Goal: Navigation & Orientation: Locate item on page

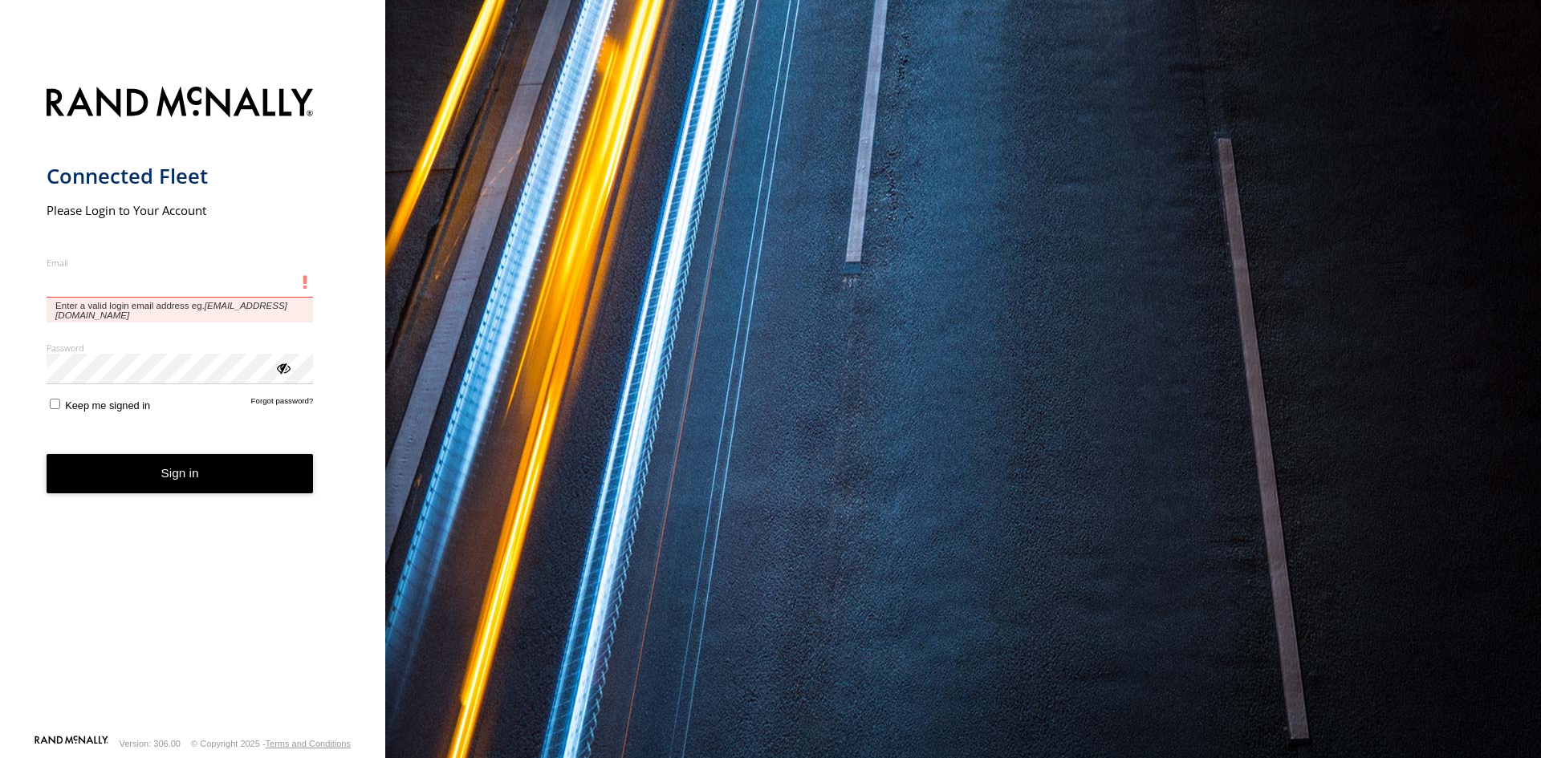
click at [272, 294] on input "Email" at bounding box center [180, 283] width 267 height 29
paste input "**********"
type input "**********"
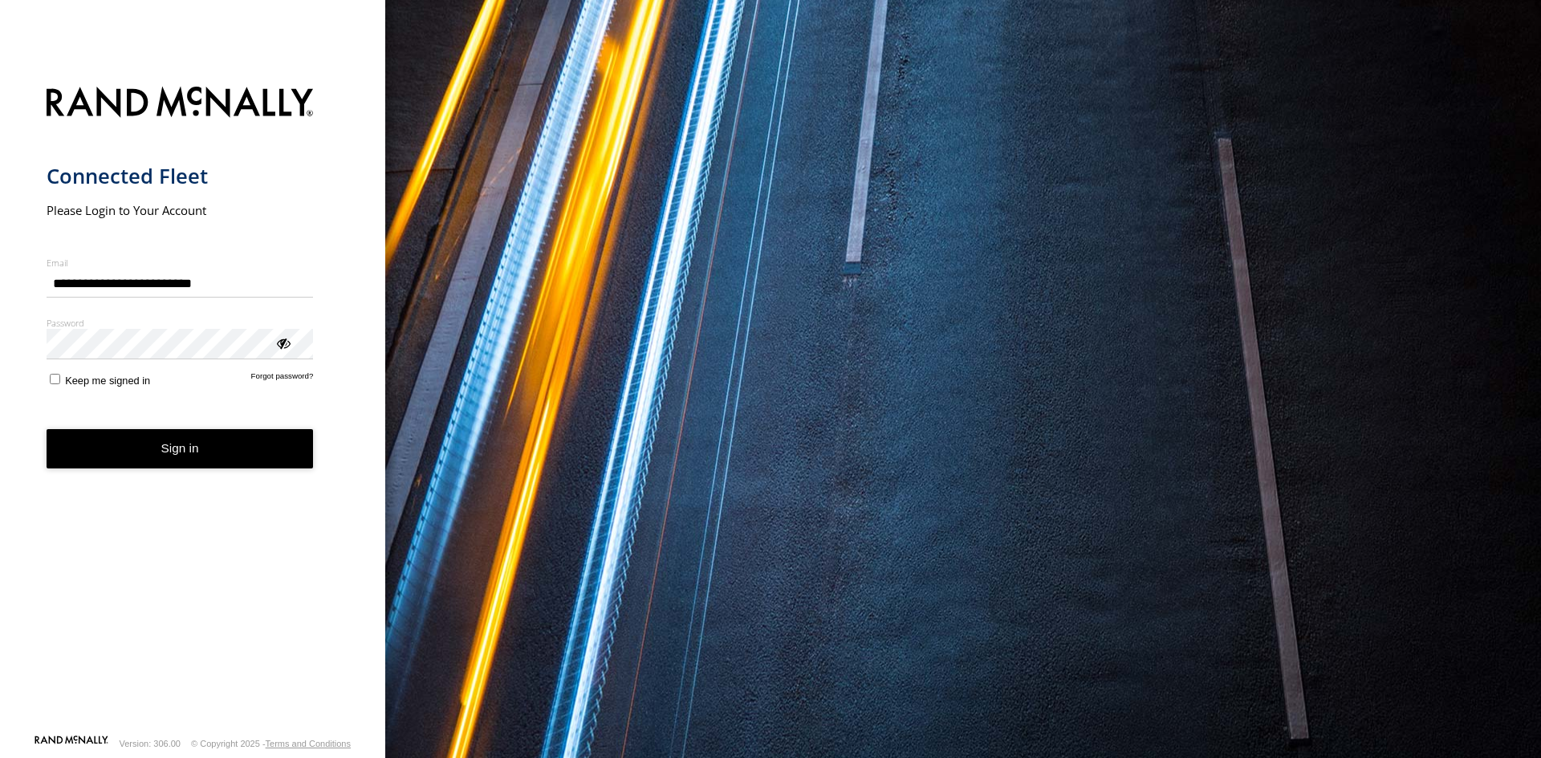
click at [172, 451] on button "Sign in" at bounding box center [180, 448] width 267 height 39
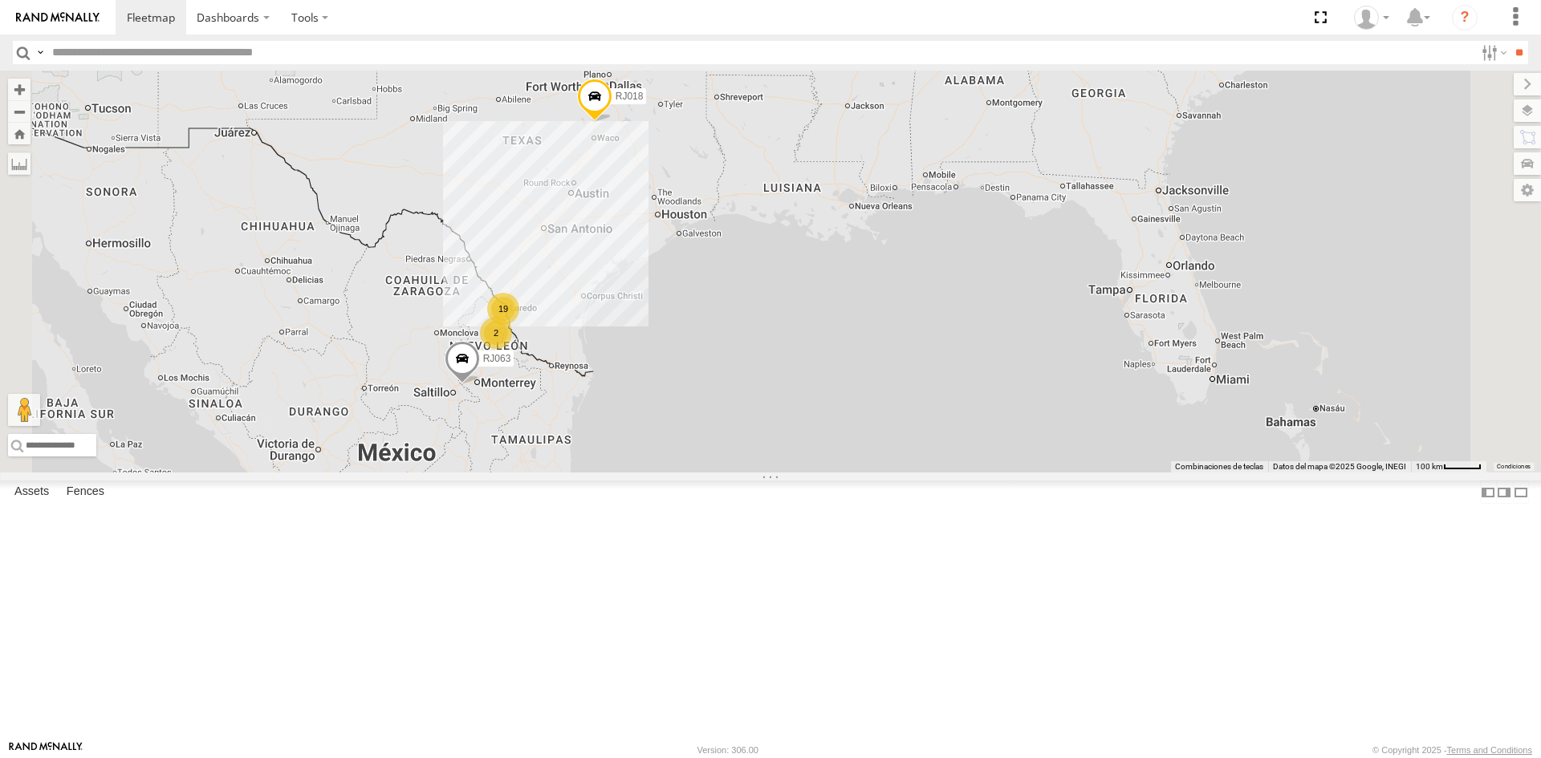
click at [0, 0] on div "XPD GLOBAL" at bounding box center [0, 0] width 0 height 0
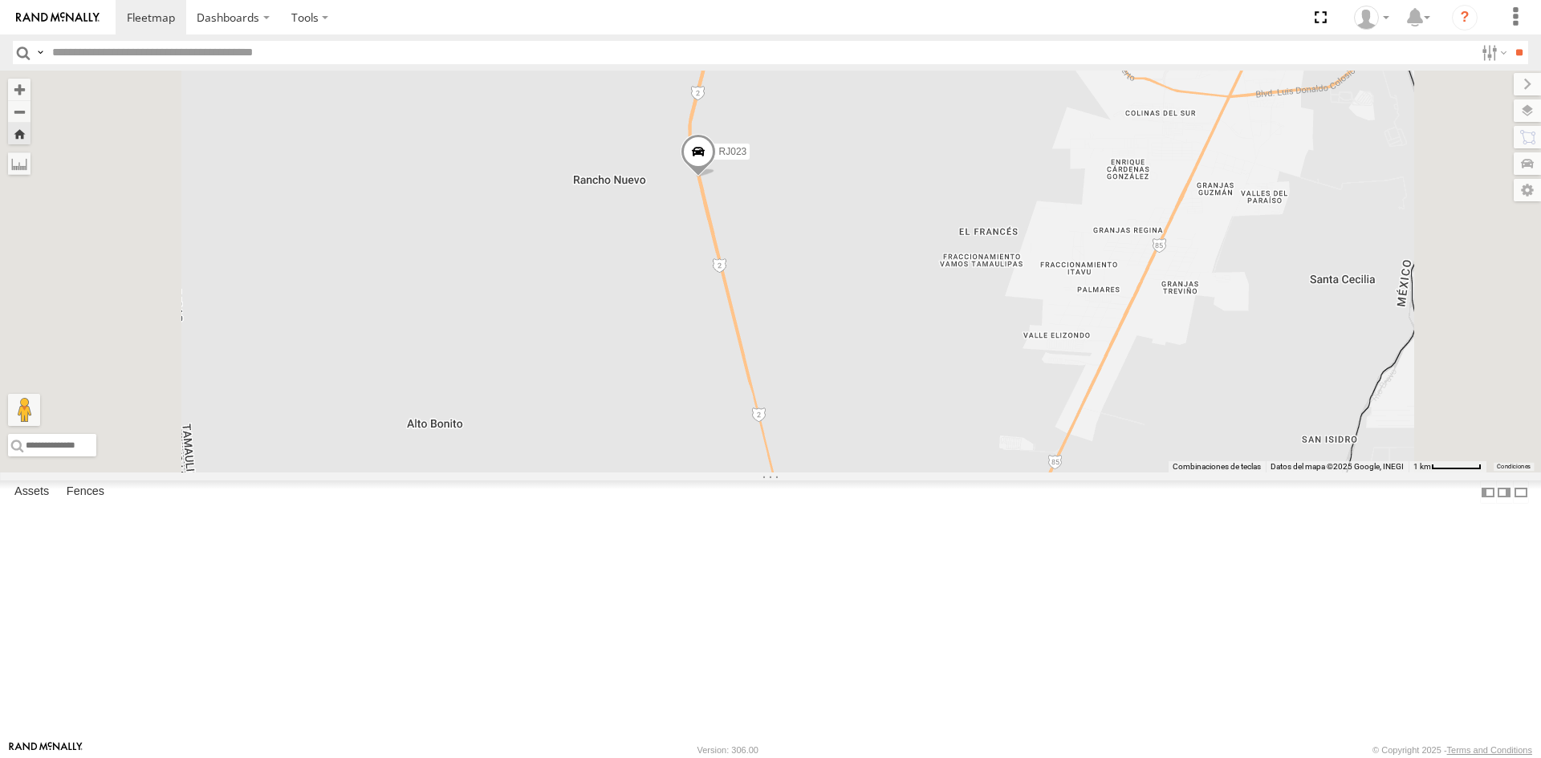
click at [716, 177] on span at bounding box center [697, 154] width 35 height 43
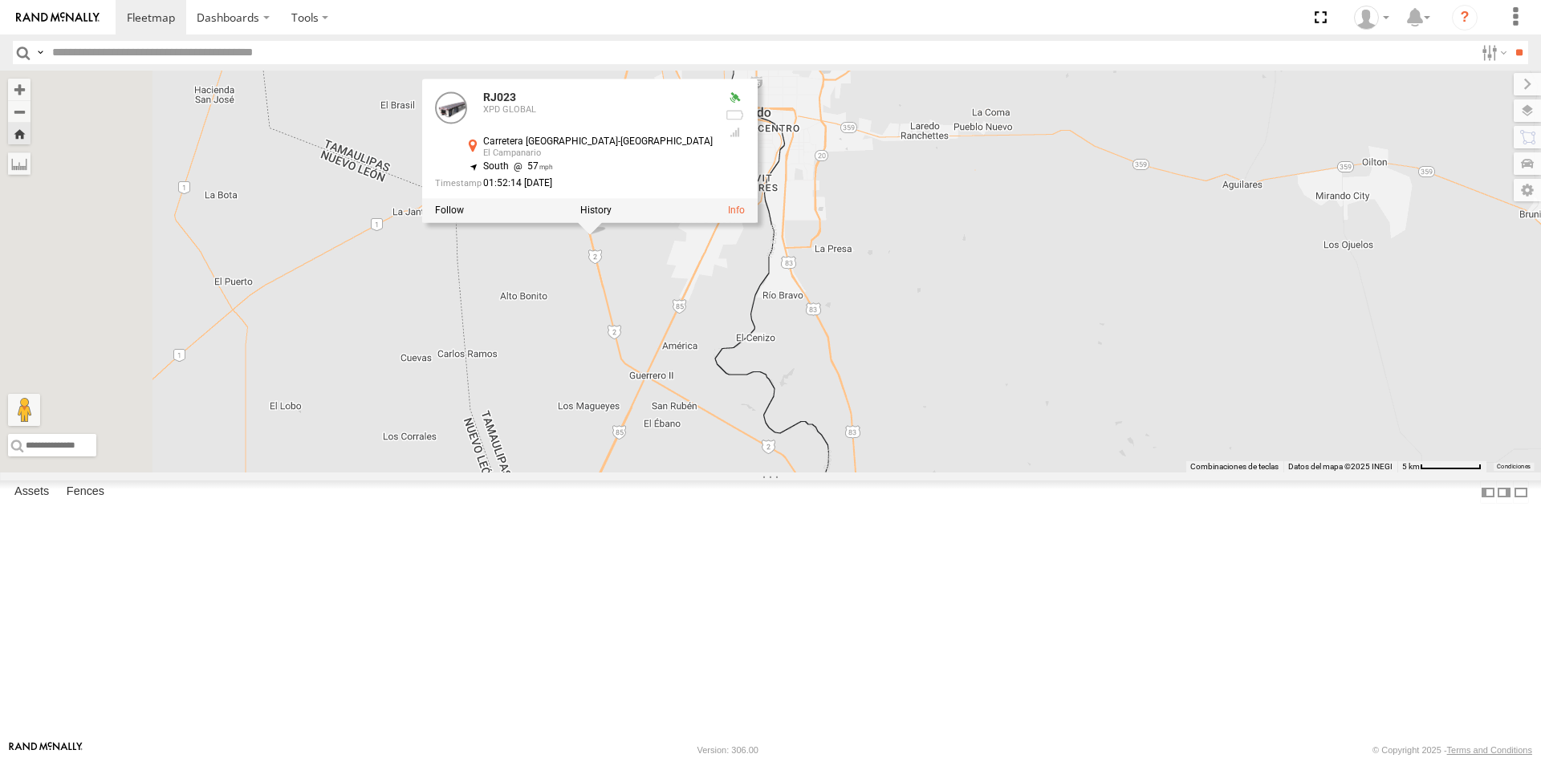
drag, startPoint x: 693, startPoint y: 376, endPoint x: 773, endPoint y: 442, distance: 104.3
click at [782, 443] on div "RJ023 RJ023 XPD GLOBAL Carretera Villa Hidalgo-Nuevo Laredo El Campanario 27.41…" at bounding box center [770, 272] width 1541 height 402
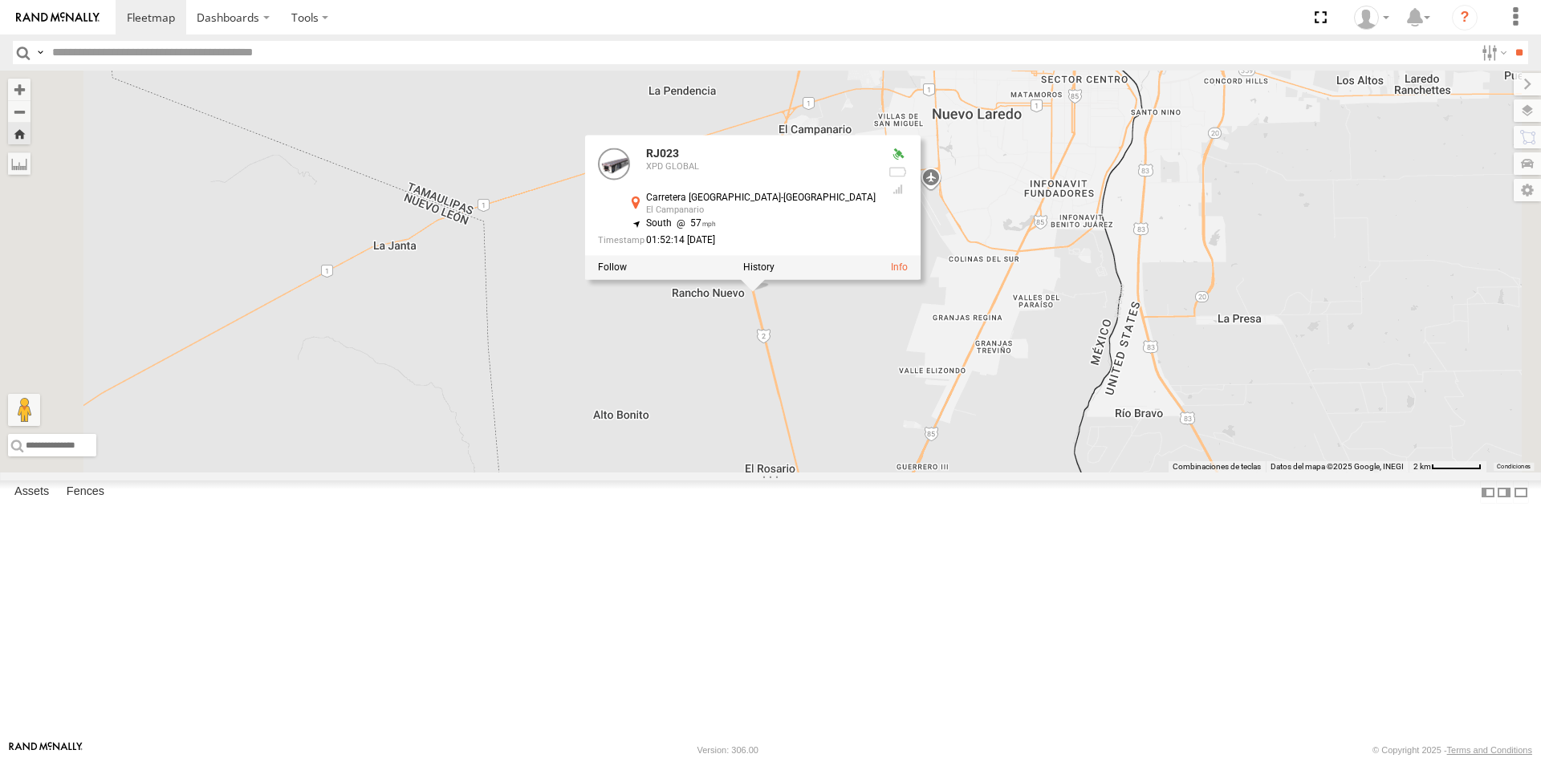
drag, startPoint x: 790, startPoint y: 396, endPoint x: 717, endPoint y: 364, distance: 78.7
click at [717, 364] on div "RJ023 RJ023 XPD GLOBAL Carretera Villa Hidalgo-Nuevo Laredo El Campanario 27.41…" at bounding box center [770, 272] width 1541 height 402
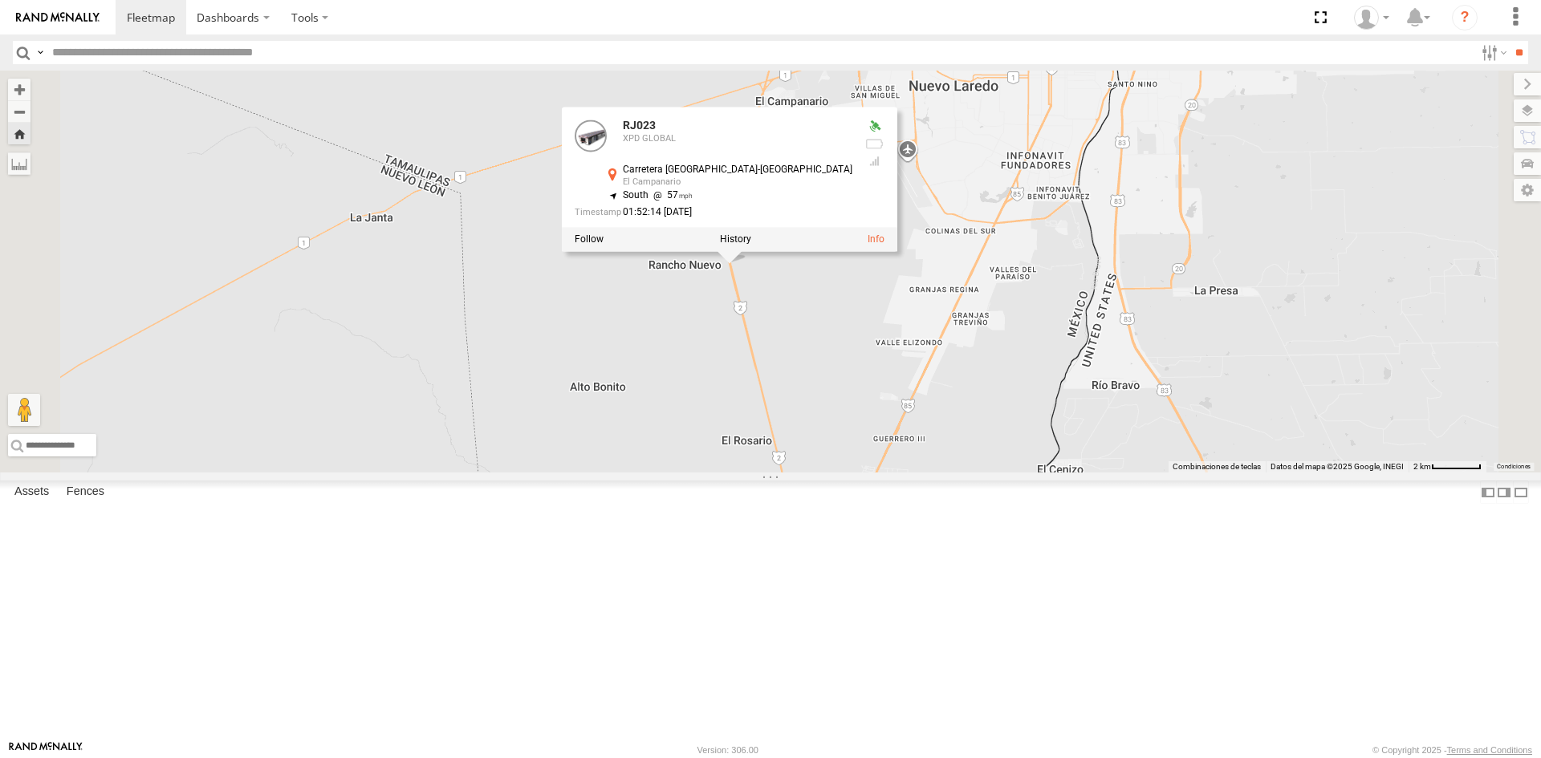
scroll to position [80, 0]
drag, startPoint x: 254, startPoint y: 616, endPoint x: 221, endPoint y: 617, distance: 32.1
click at [0, 0] on div at bounding box center [0, 0] width 0 height 0
click at [0, 0] on span at bounding box center [0, 0] width 0 height 0
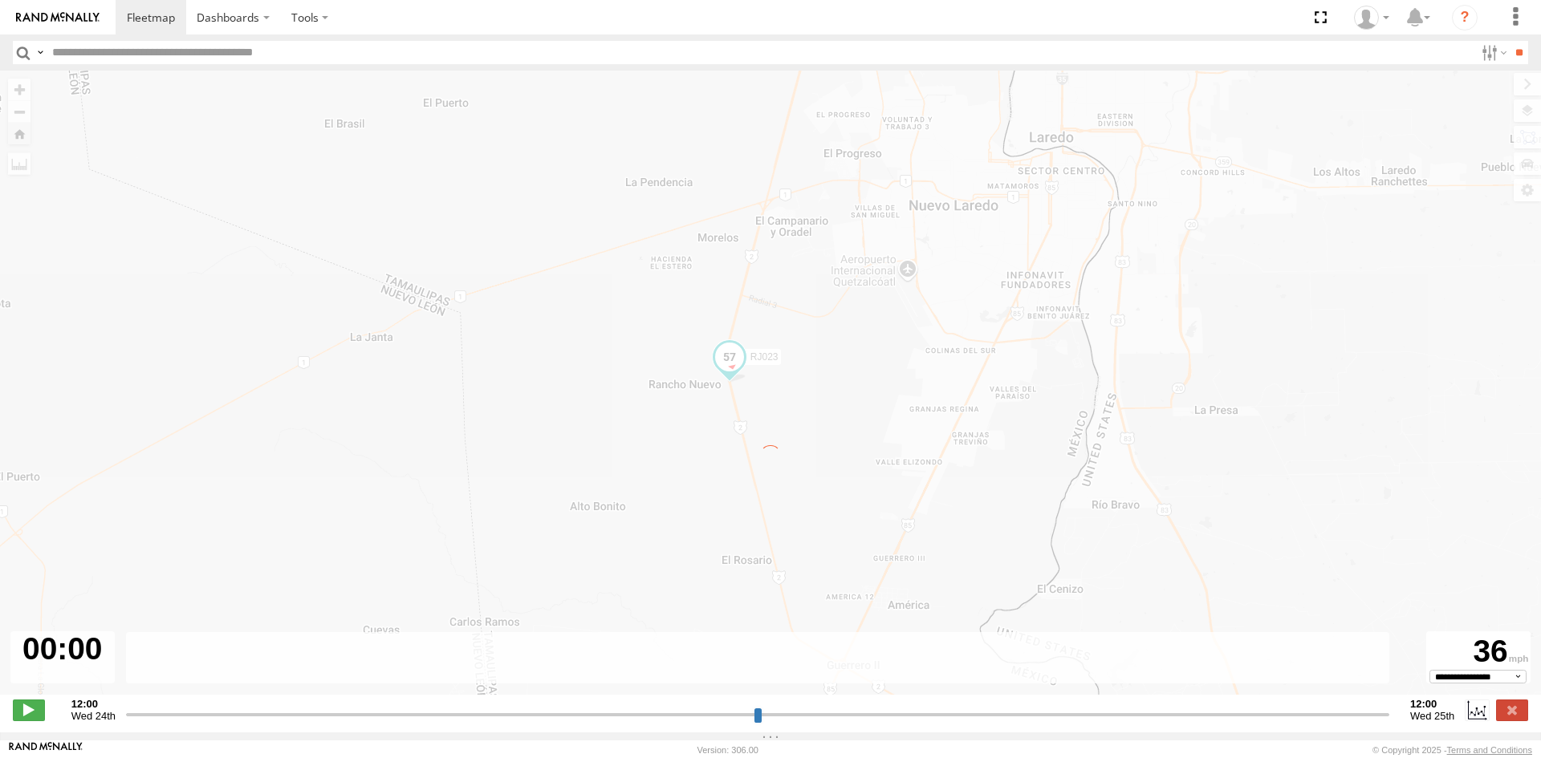
type input "**********"
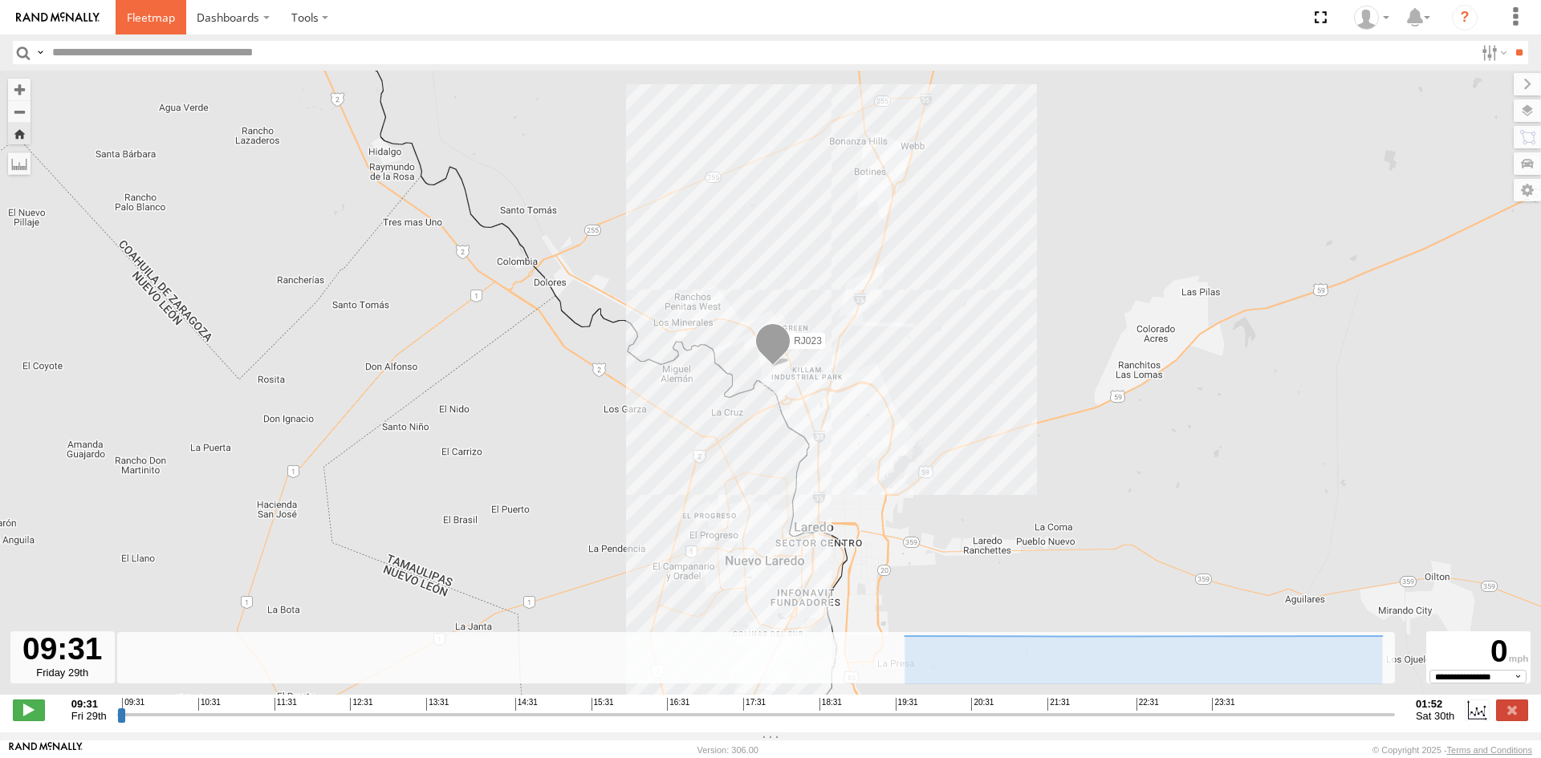
click at [173, 18] on span at bounding box center [151, 17] width 48 height 15
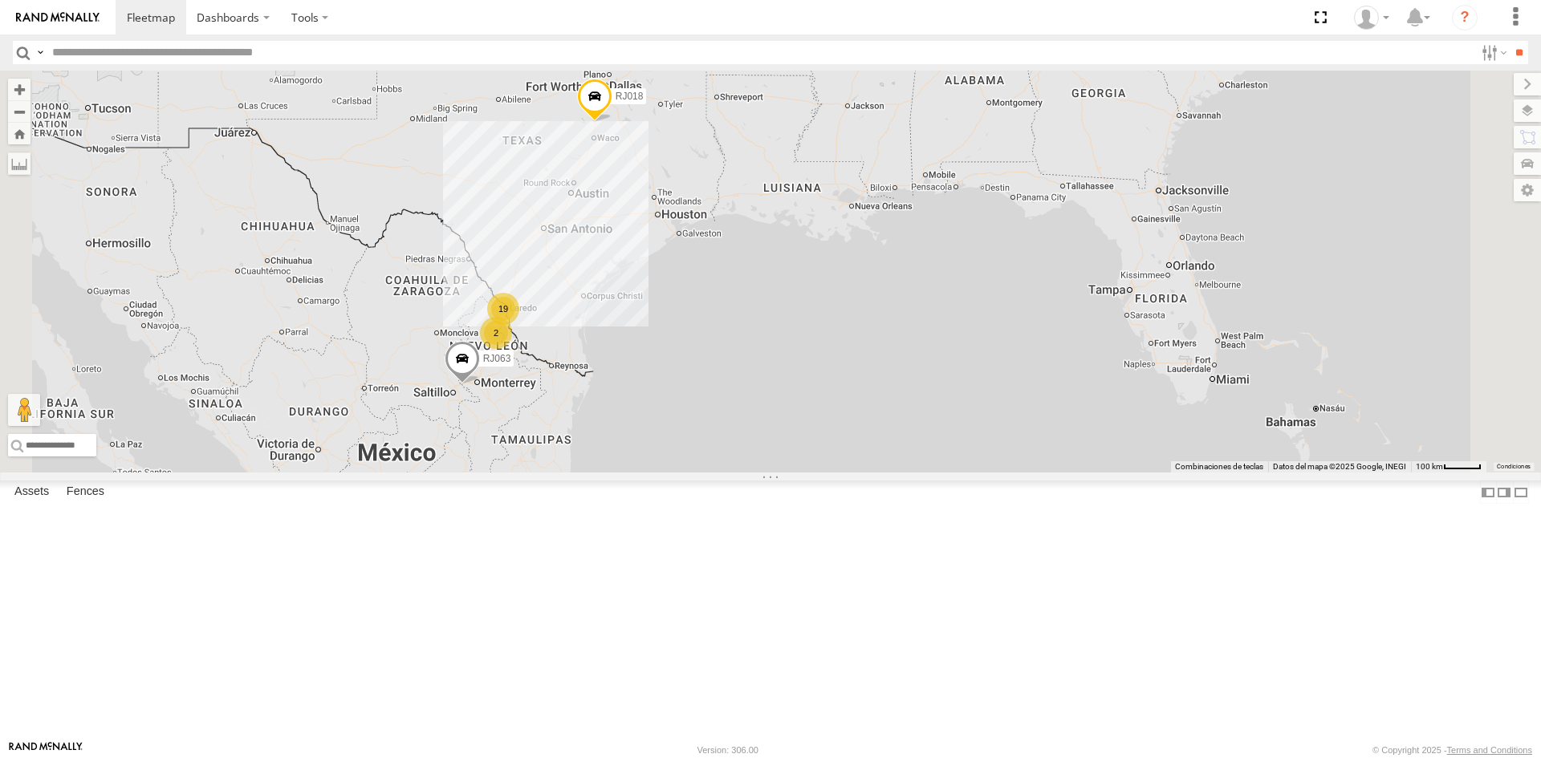
click at [0, 0] on div "XPD GLOBAL" at bounding box center [0, 0] width 0 height 0
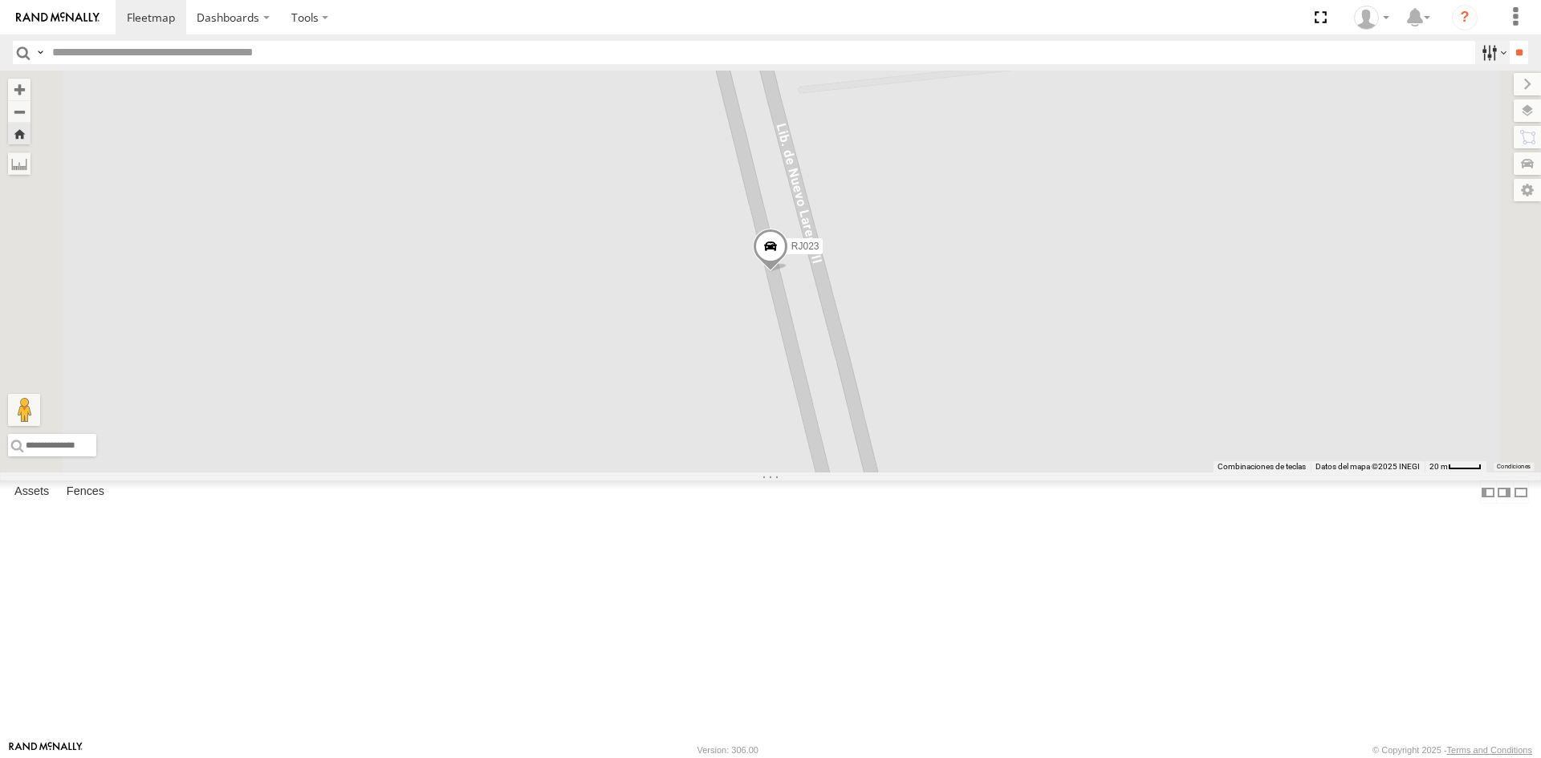
click at [1487, 62] on label at bounding box center [1492, 52] width 35 height 23
click at [1520, 21] on label at bounding box center [1514, 17] width 35 height 35
click at [819, 252] on span "RJ023" at bounding box center [805, 246] width 28 height 11
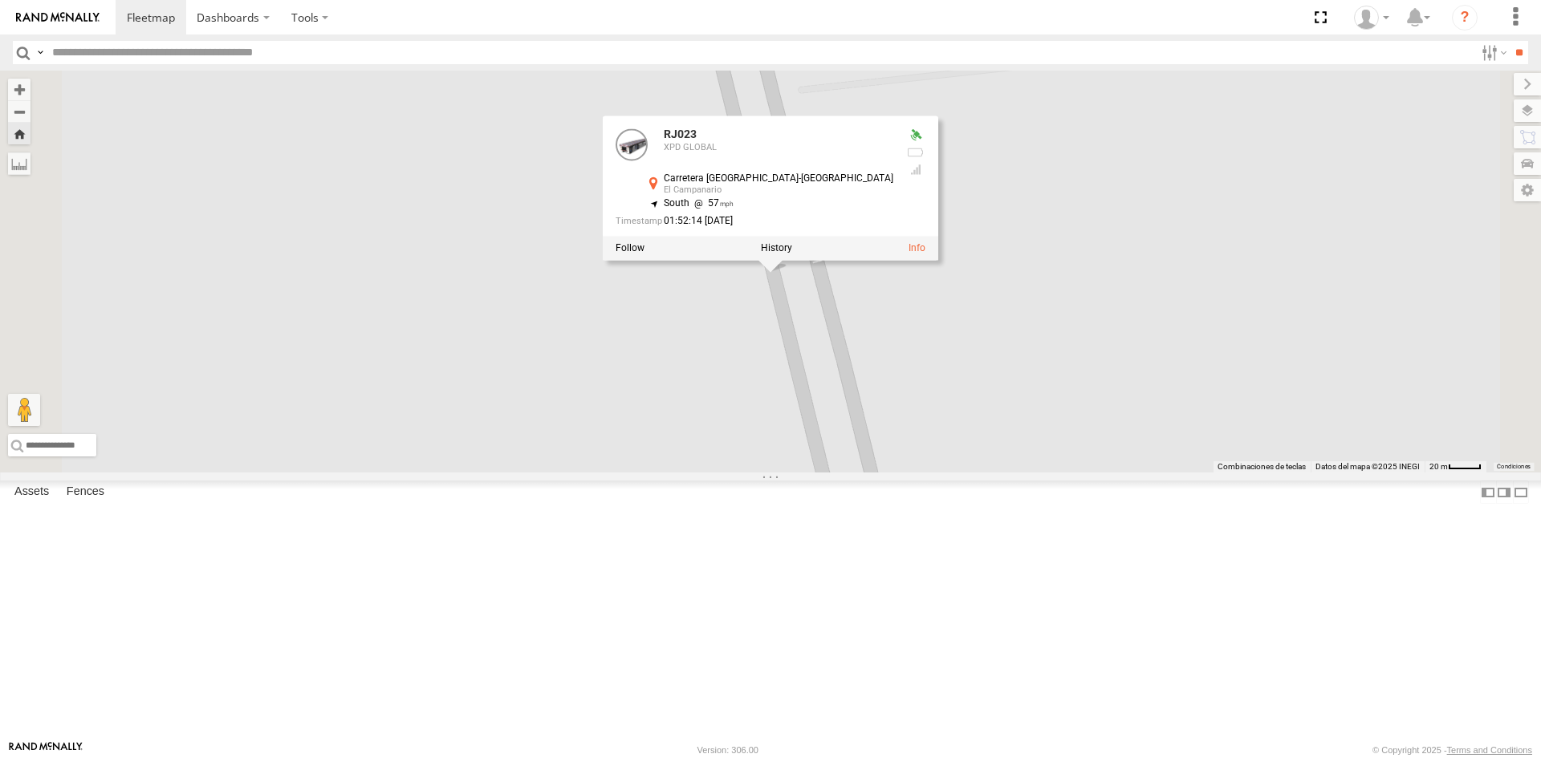
click at [938, 260] on div at bounding box center [770, 248] width 335 height 24
click at [925, 254] on link at bounding box center [916, 247] width 17 height 11
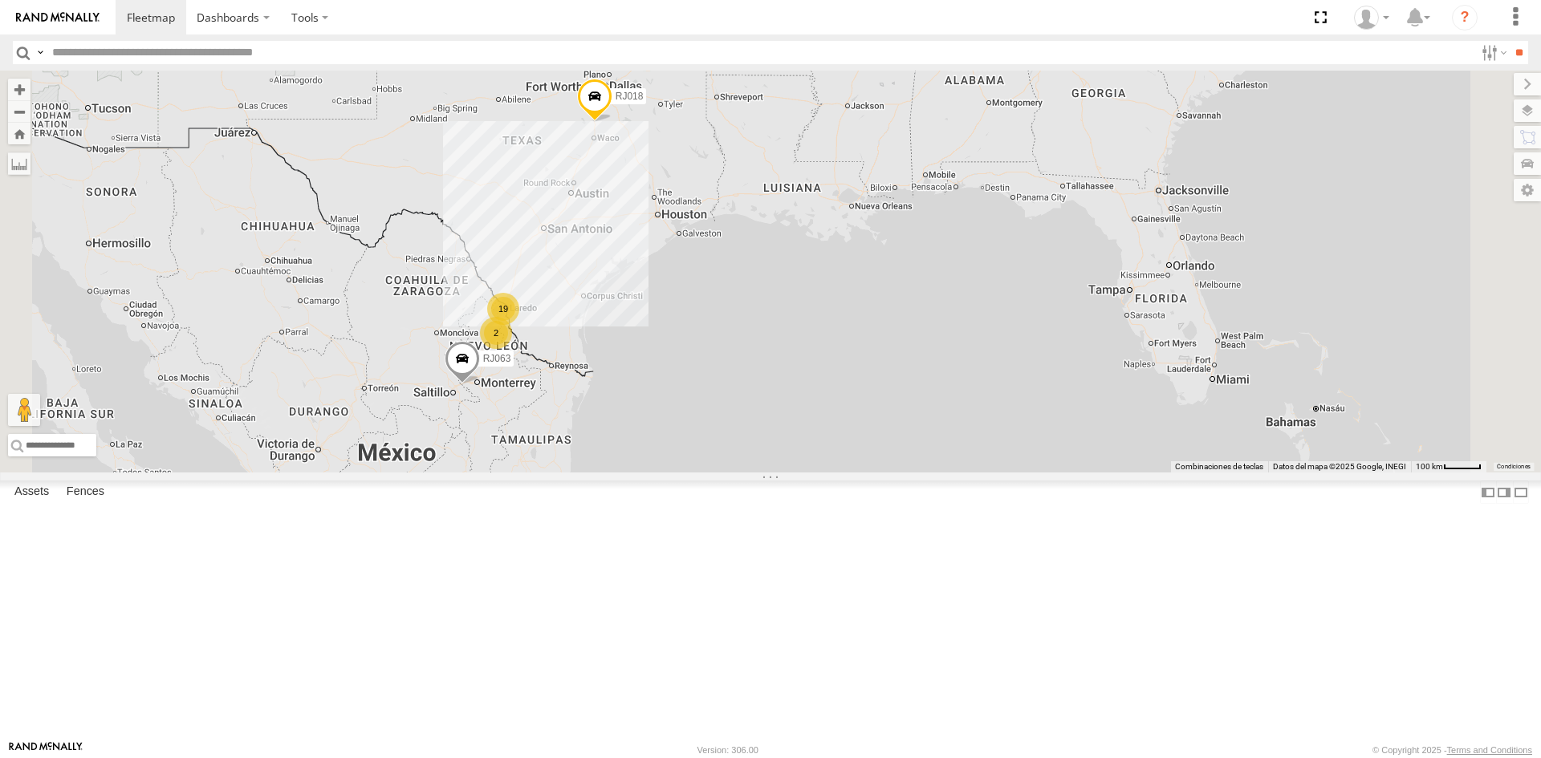
scroll to position [489, 0]
click at [0, 0] on div "XPD GLOBAL" at bounding box center [0, 0] width 0 height 0
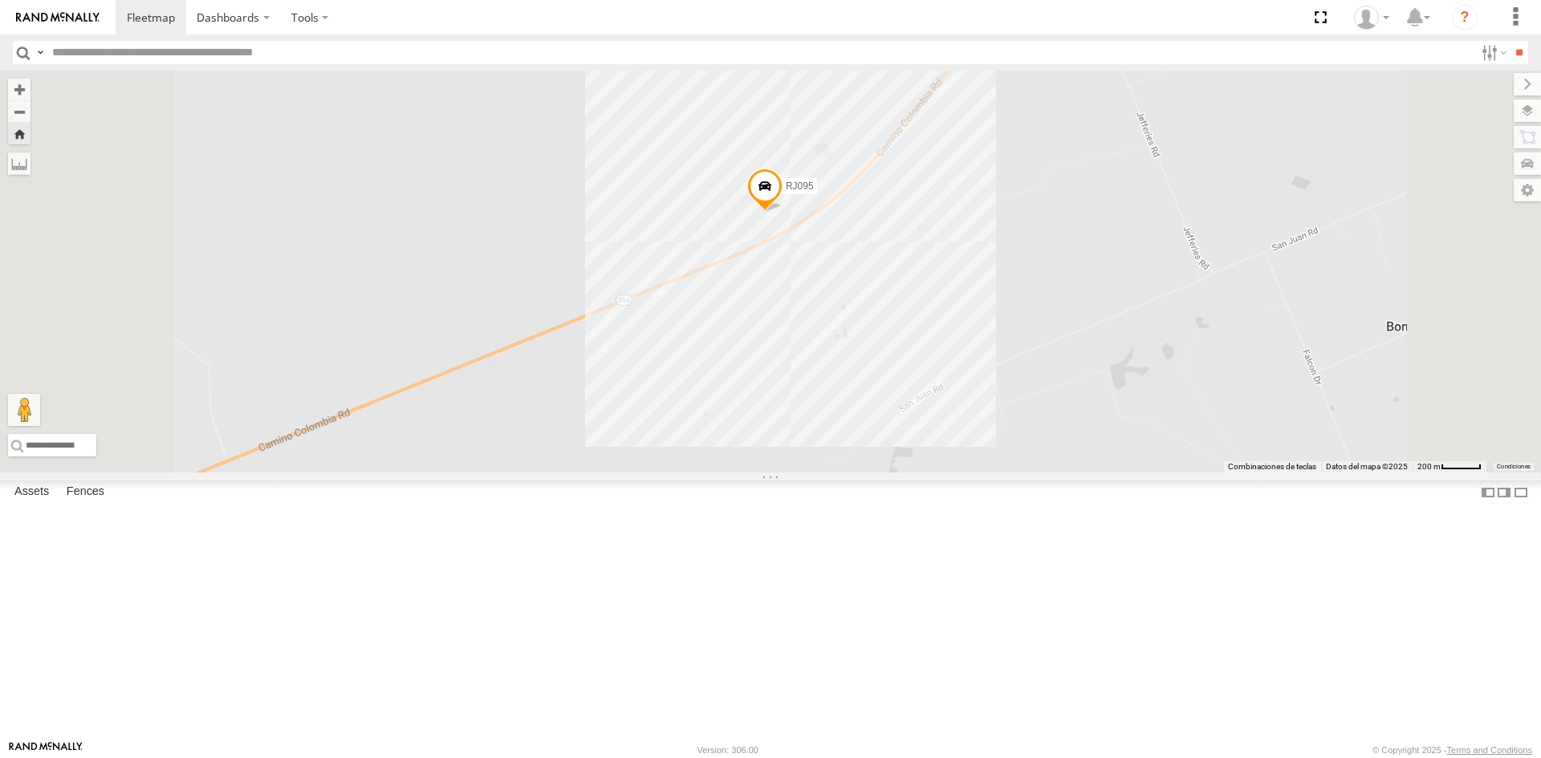
click at [0, 0] on div at bounding box center [0, 0] width 0 height 0
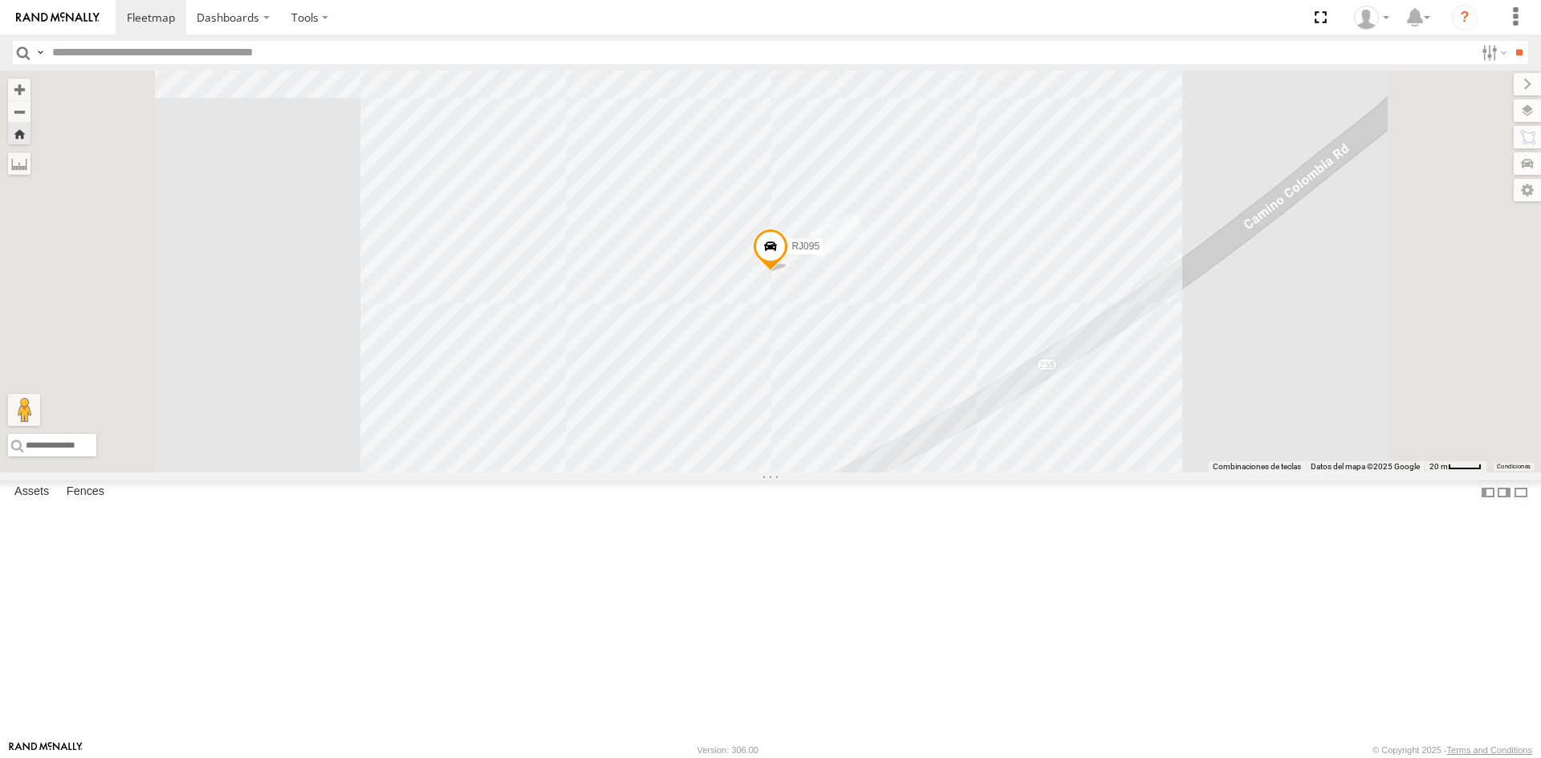
click at [0, 0] on span at bounding box center [0, 0] width 0 height 0
click at [788, 272] on span at bounding box center [770, 250] width 35 height 43
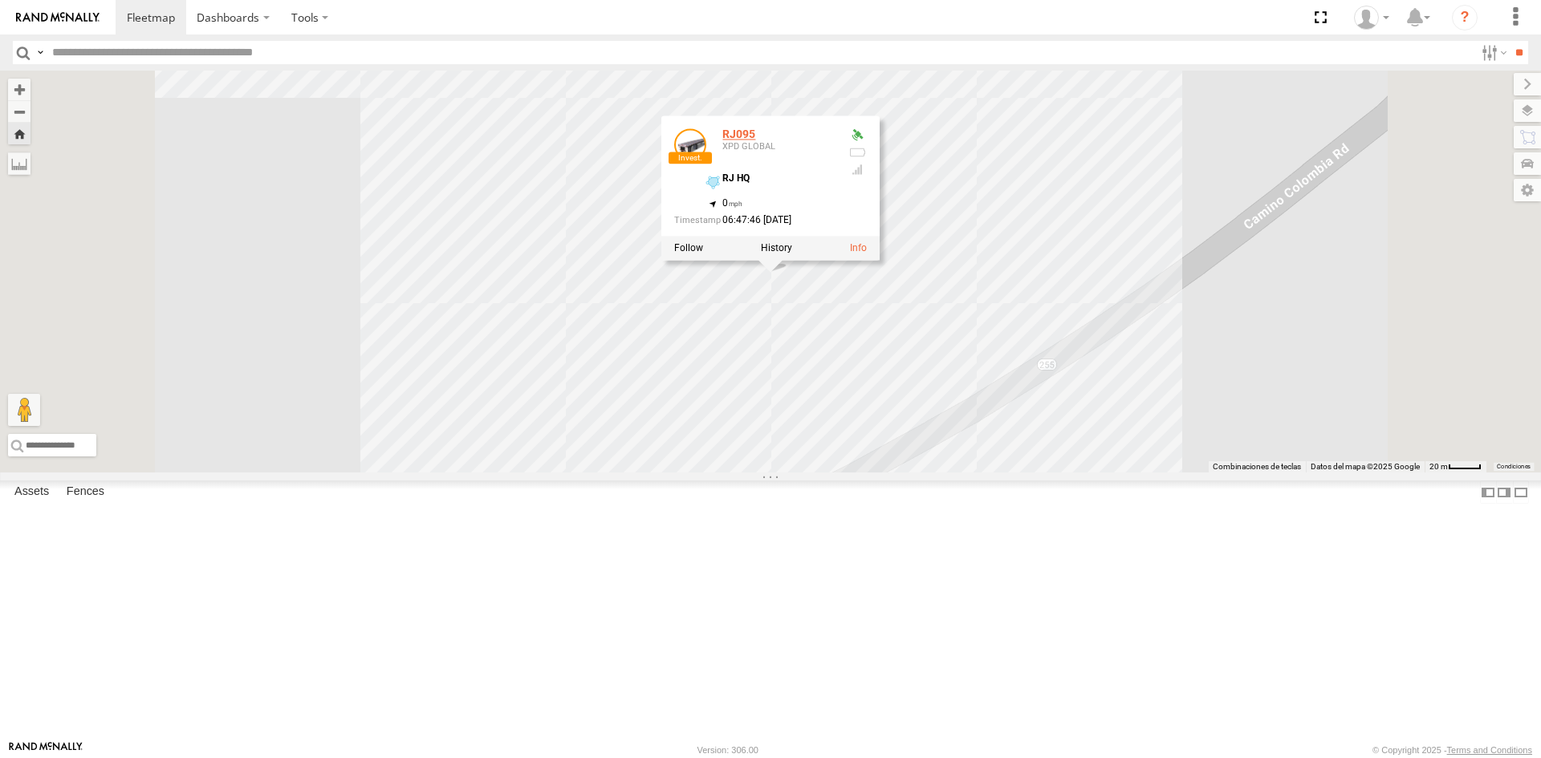
click at [834, 140] on div "RJ095" at bounding box center [778, 134] width 112 height 12
click at [706, 160] on div at bounding box center [690, 144] width 32 height 32
click at [867, 141] on div at bounding box center [856, 134] width 19 height 13
click at [867, 233] on div at bounding box center [856, 180] width 19 height 104
click at [867, 176] on div at bounding box center [856, 169] width 19 height 13
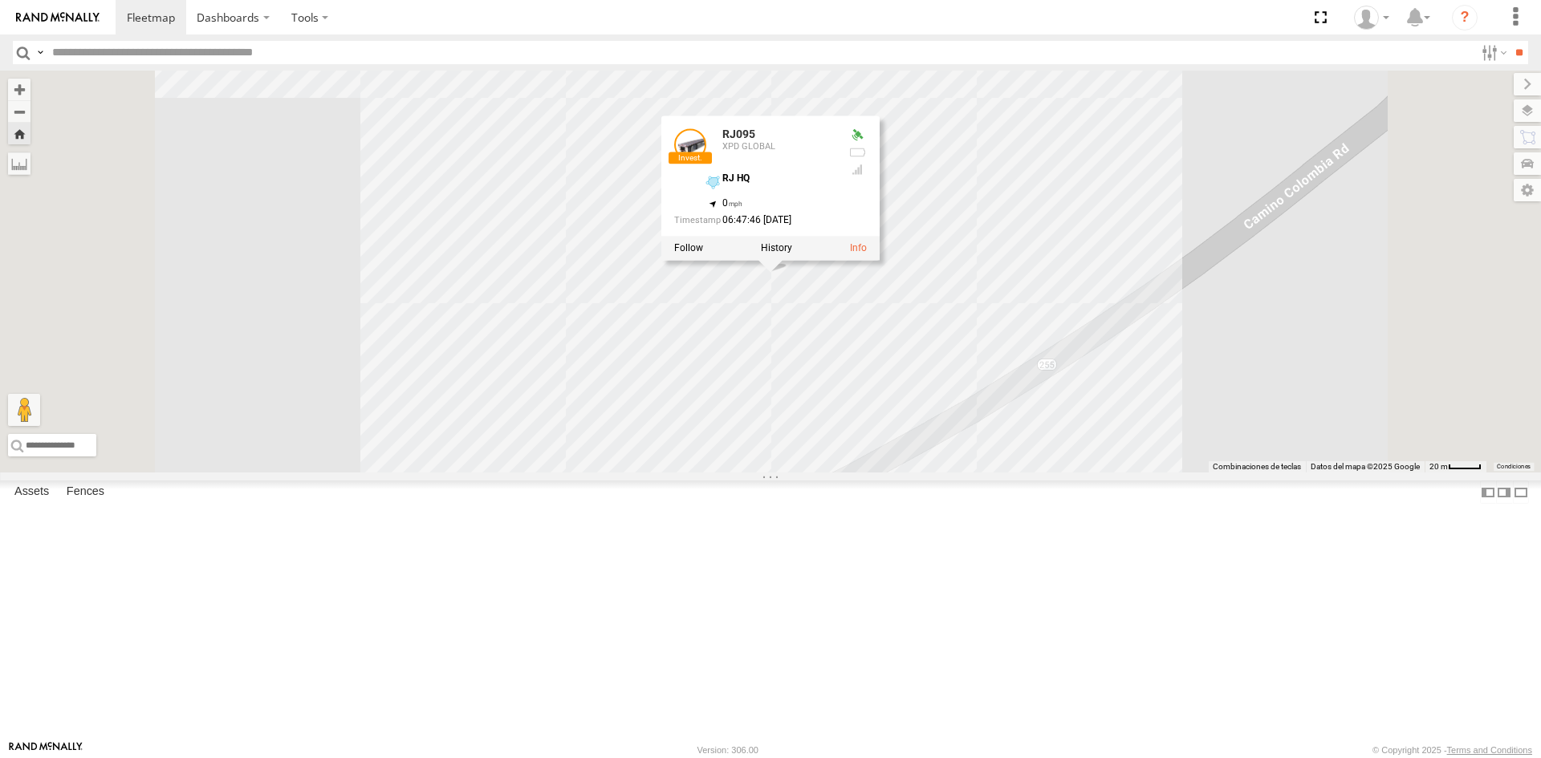
click at [834, 198] on div "RJ HQ 27.80161 , -99.50455" at bounding box center [769, 185] width 132 height 25
click at [0, 0] on div "XPD GLOBAL" at bounding box center [0, 0] width 0 height 0
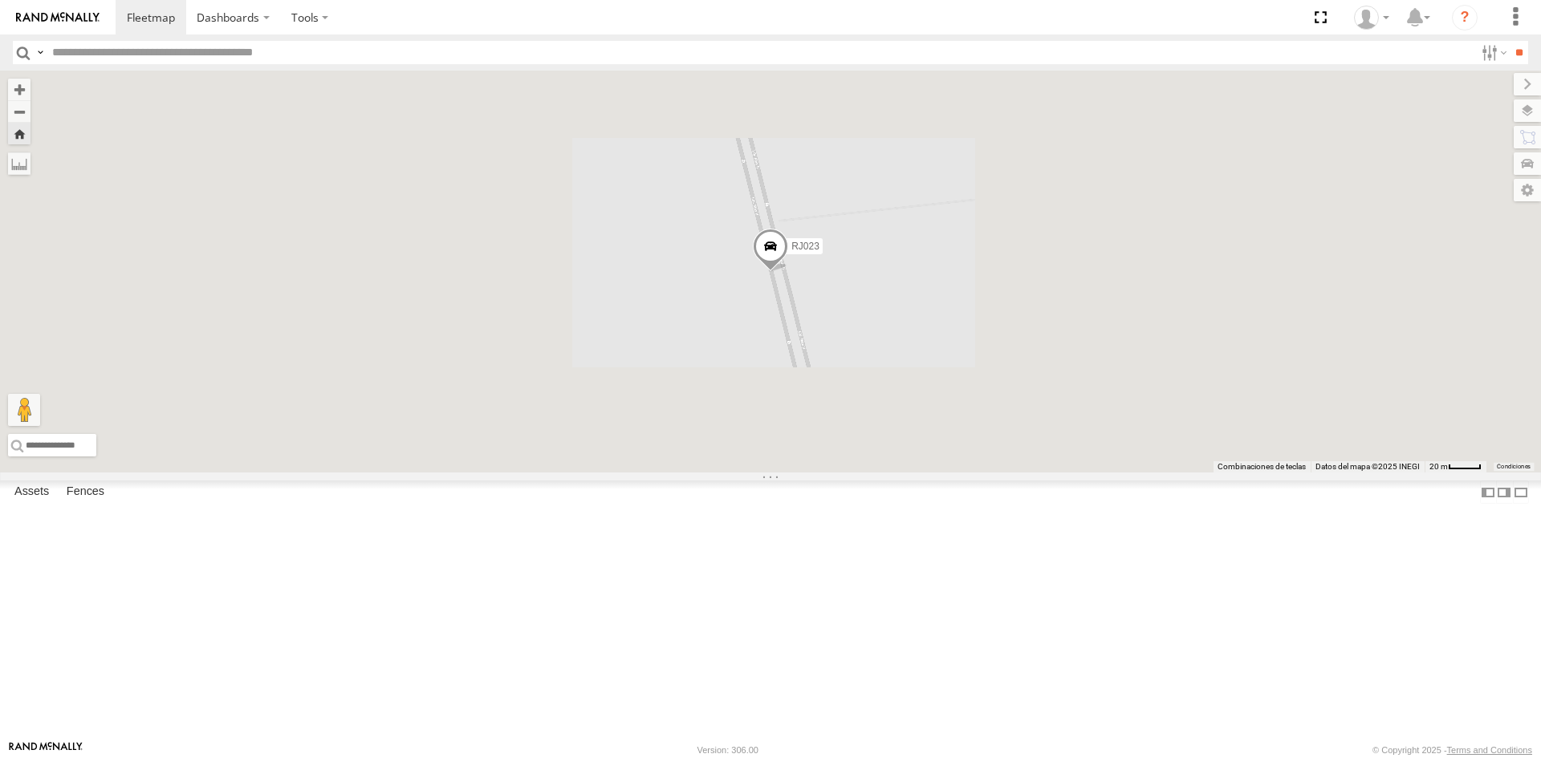
click at [788, 272] on span at bounding box center [770, 250] width 35 height 43
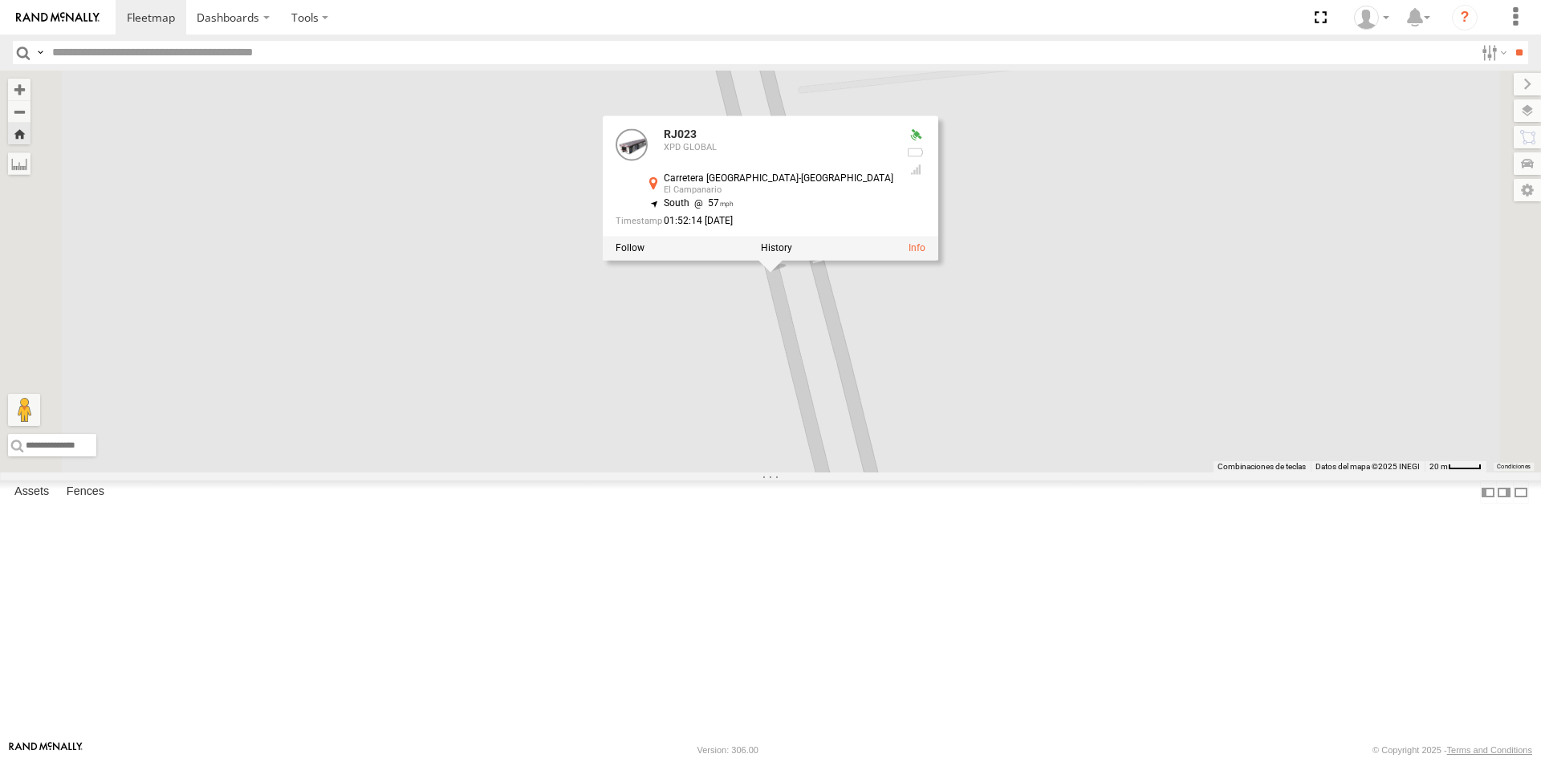
scroll to position [0, 0]
click at [0, 0] on div "RJ063" at bounding box center [0, 0] width 0 height 0
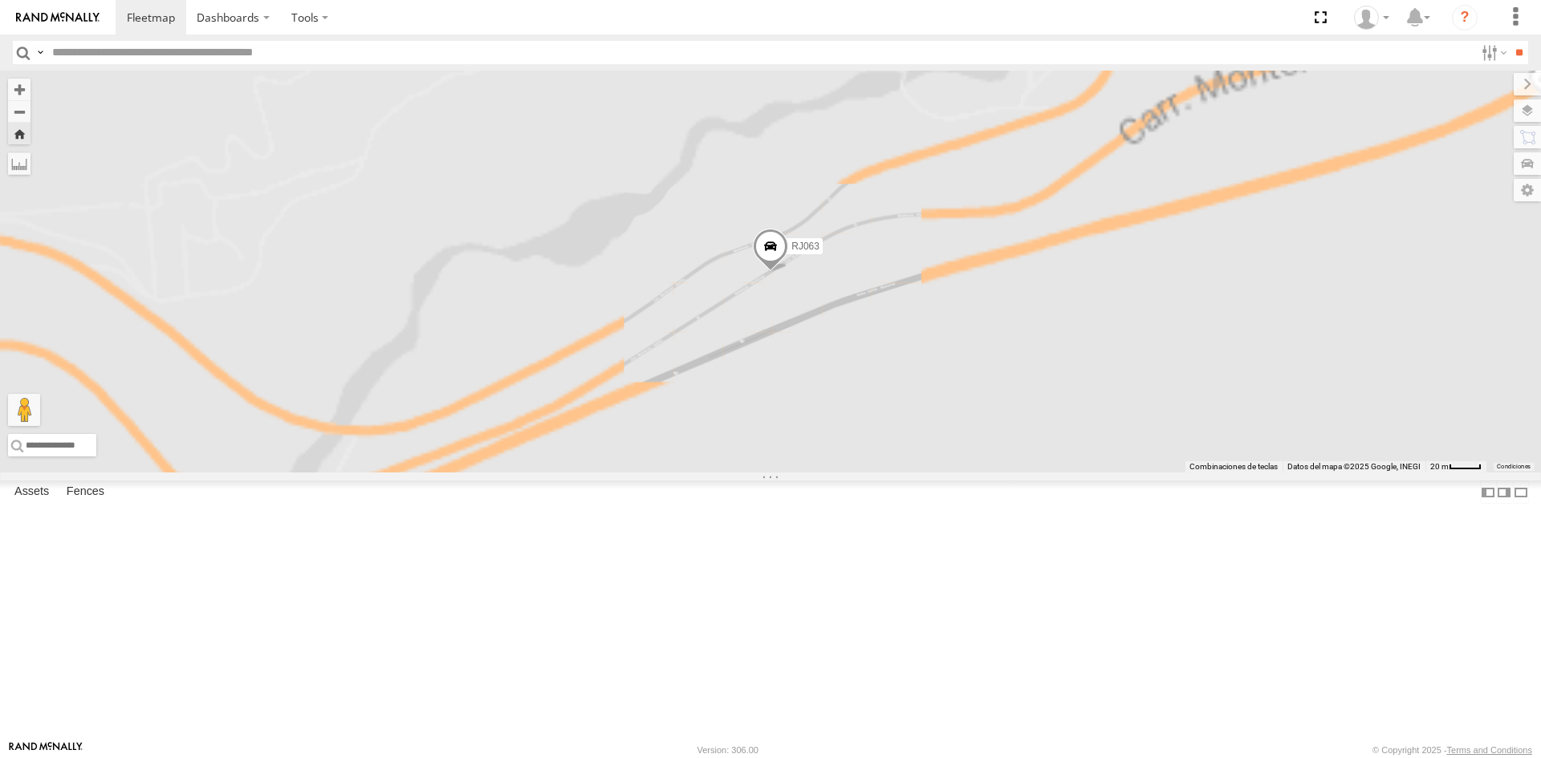
click at [788, 272] on span at bounding box center [770, 250] width 35 height 43
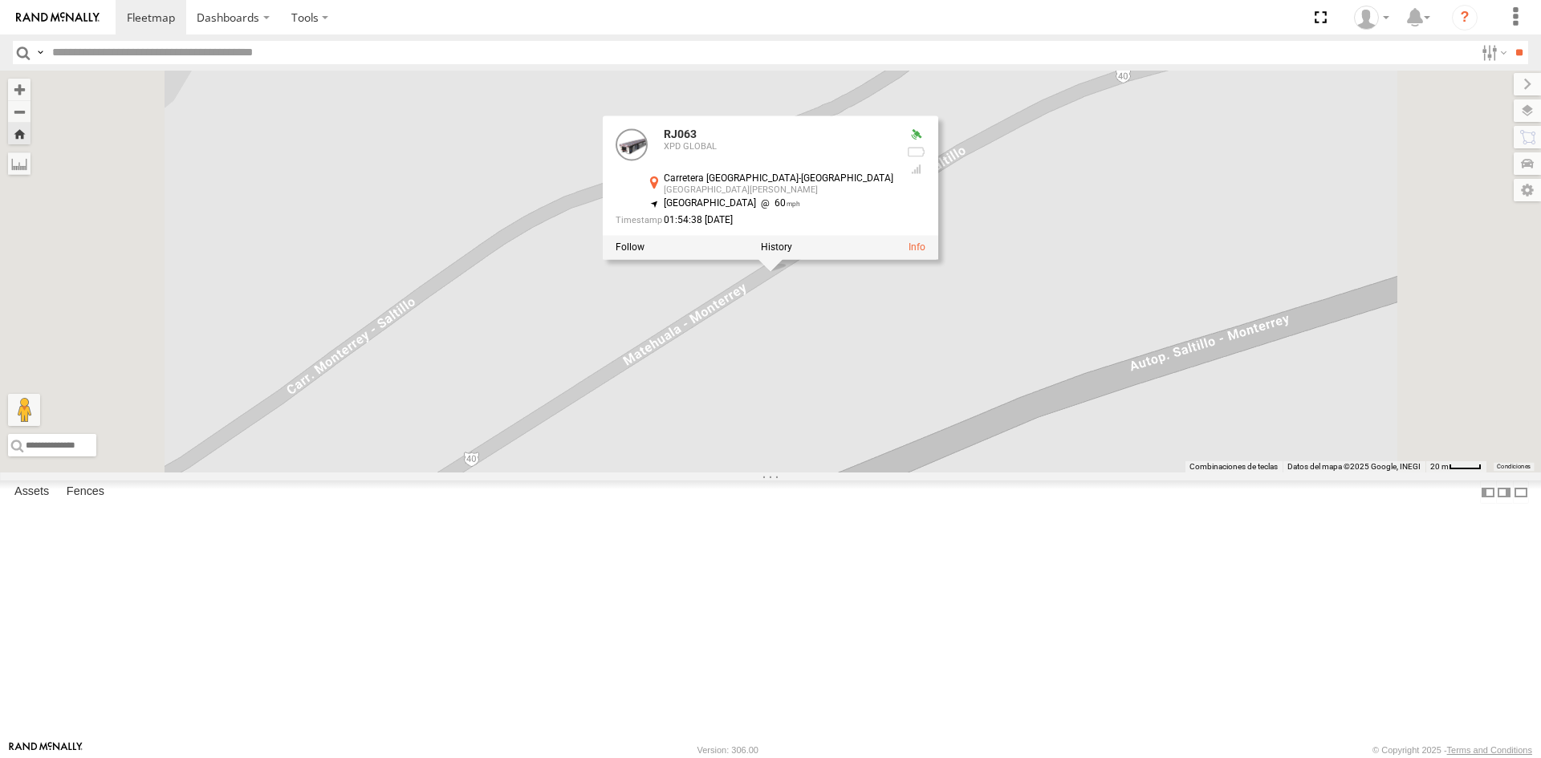
scroll to position [489, 0]
click at [0, 0] on div "RJ095" at bounding box center [0, 0] width 0 height 0
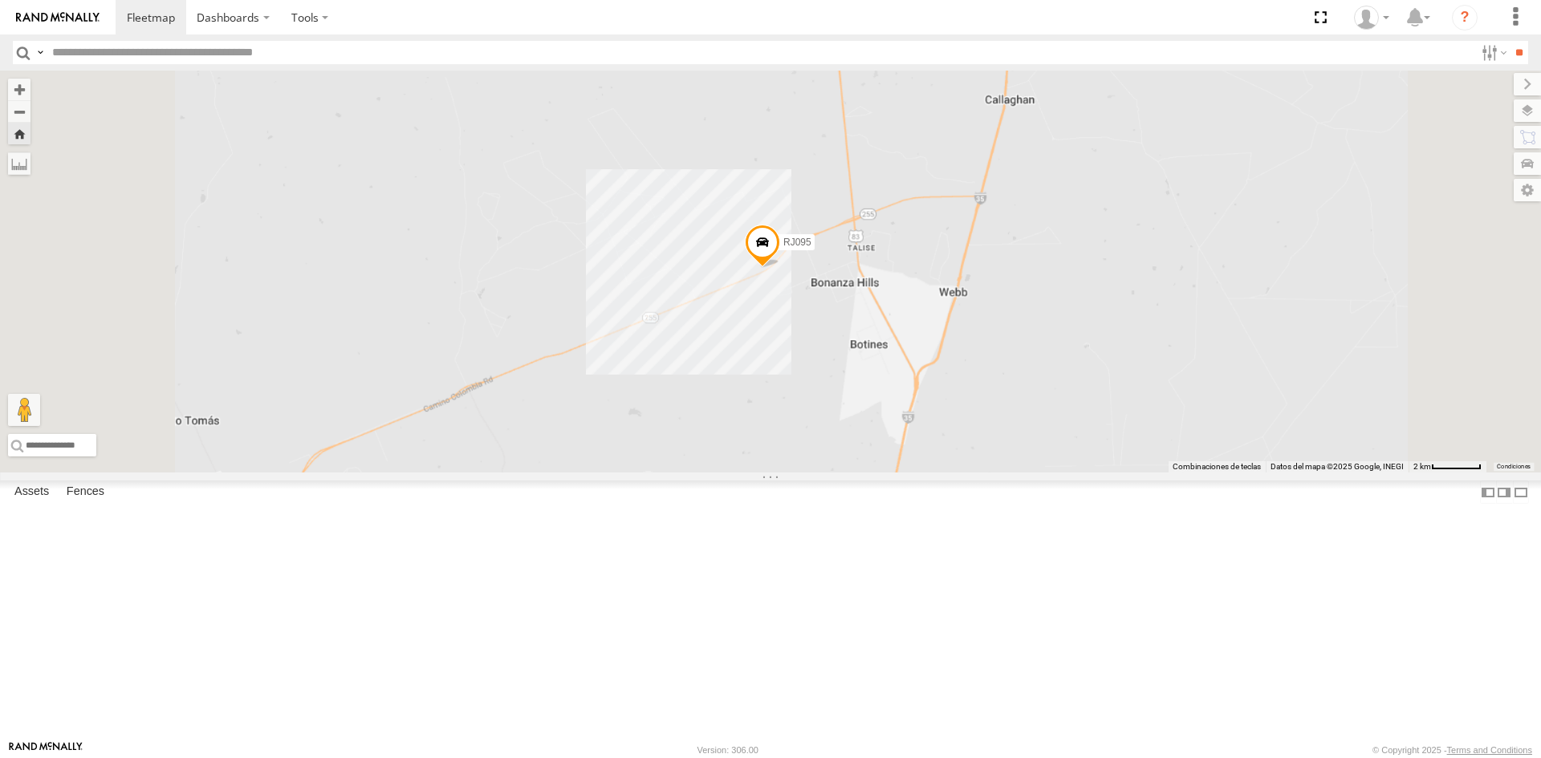
click at [780, 268] on span at bounding box center [762, 246] width 35 height 43
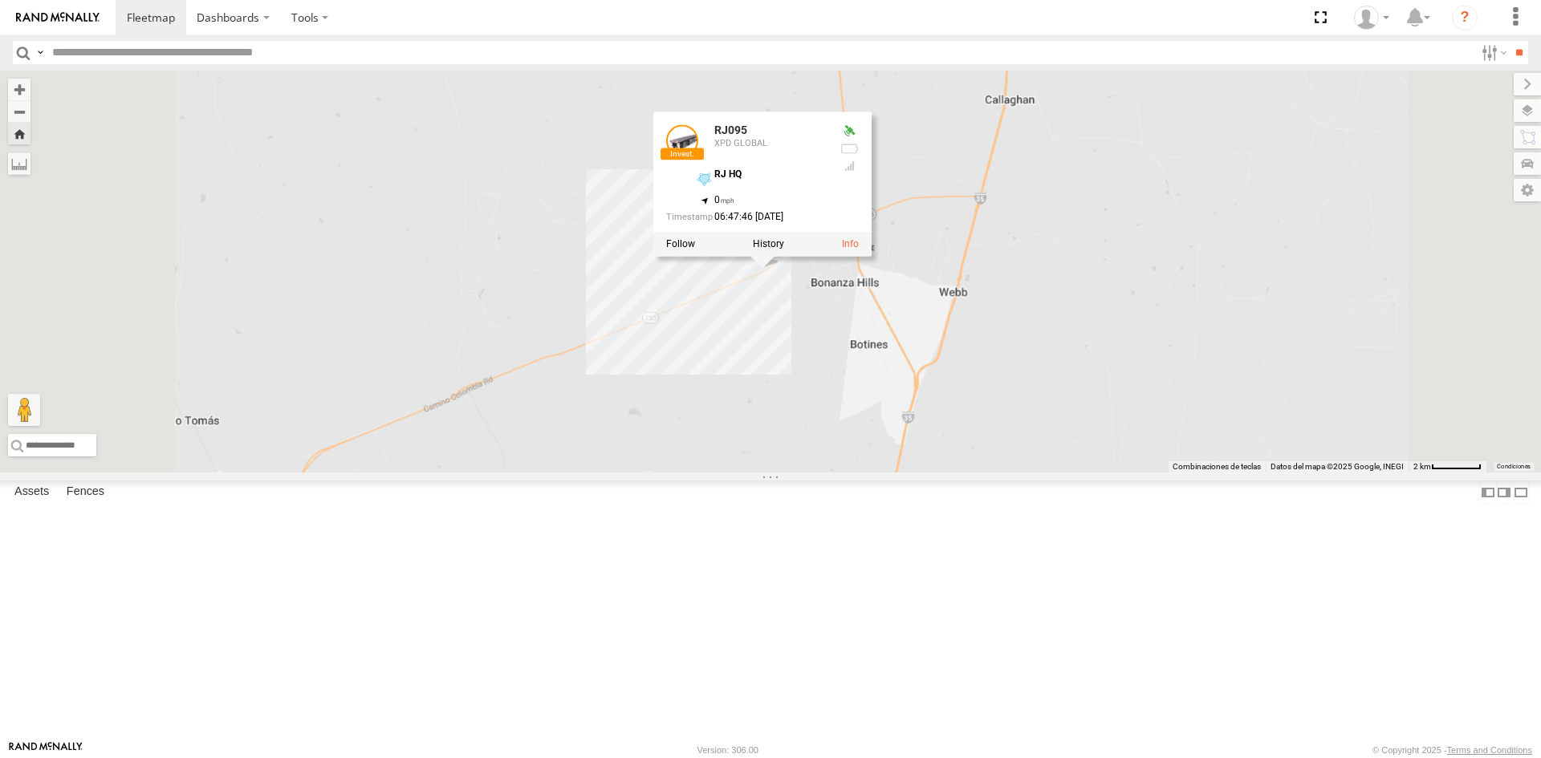
click at [826, 194] on div "RJ HQ 27.80161 , -99.50455" at bounding box center [761, 181] width 132 height 25
click at [784, 250] on label at bounding box center [768, 243] width 31 height 11
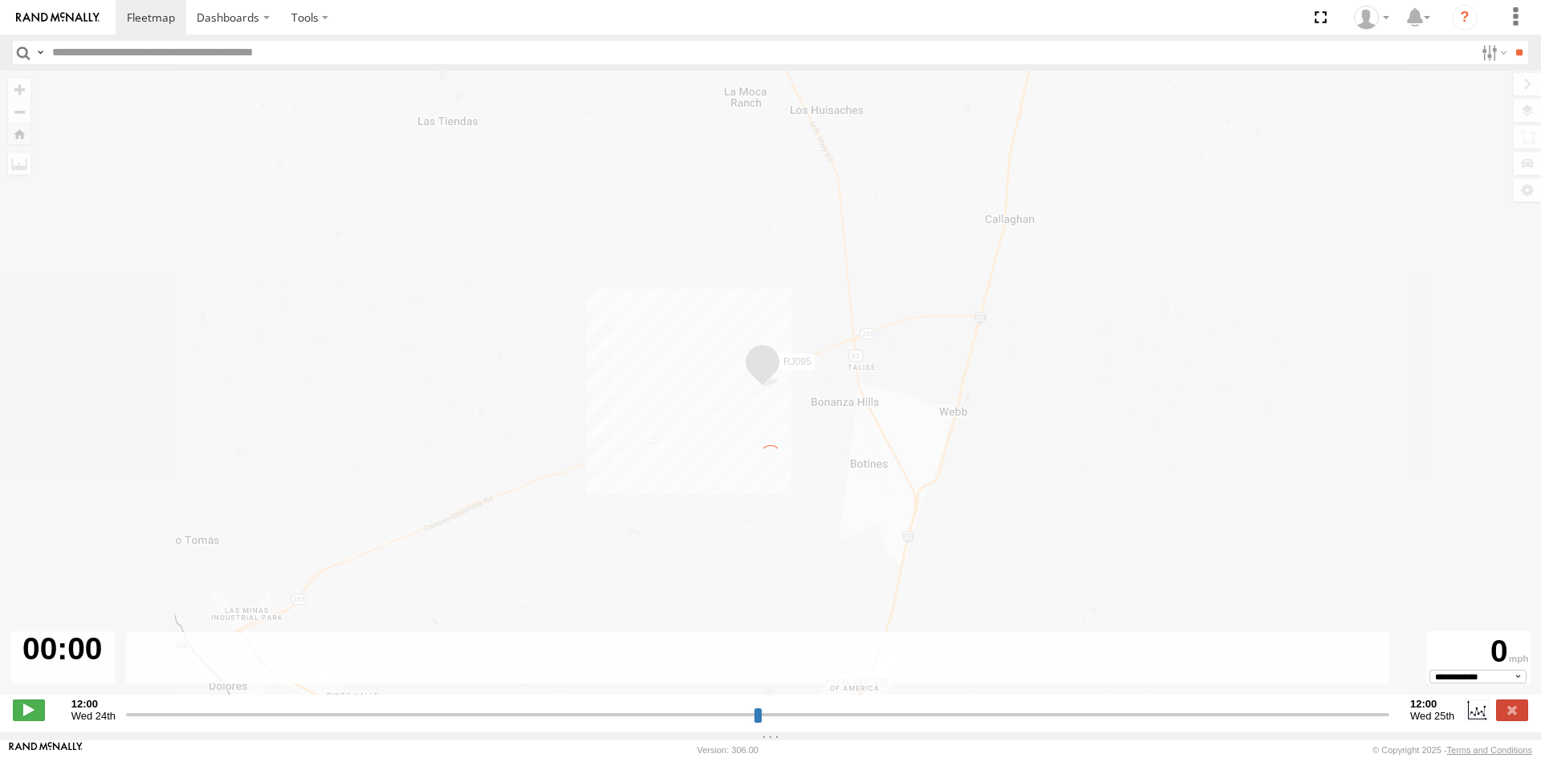
type input "**********"
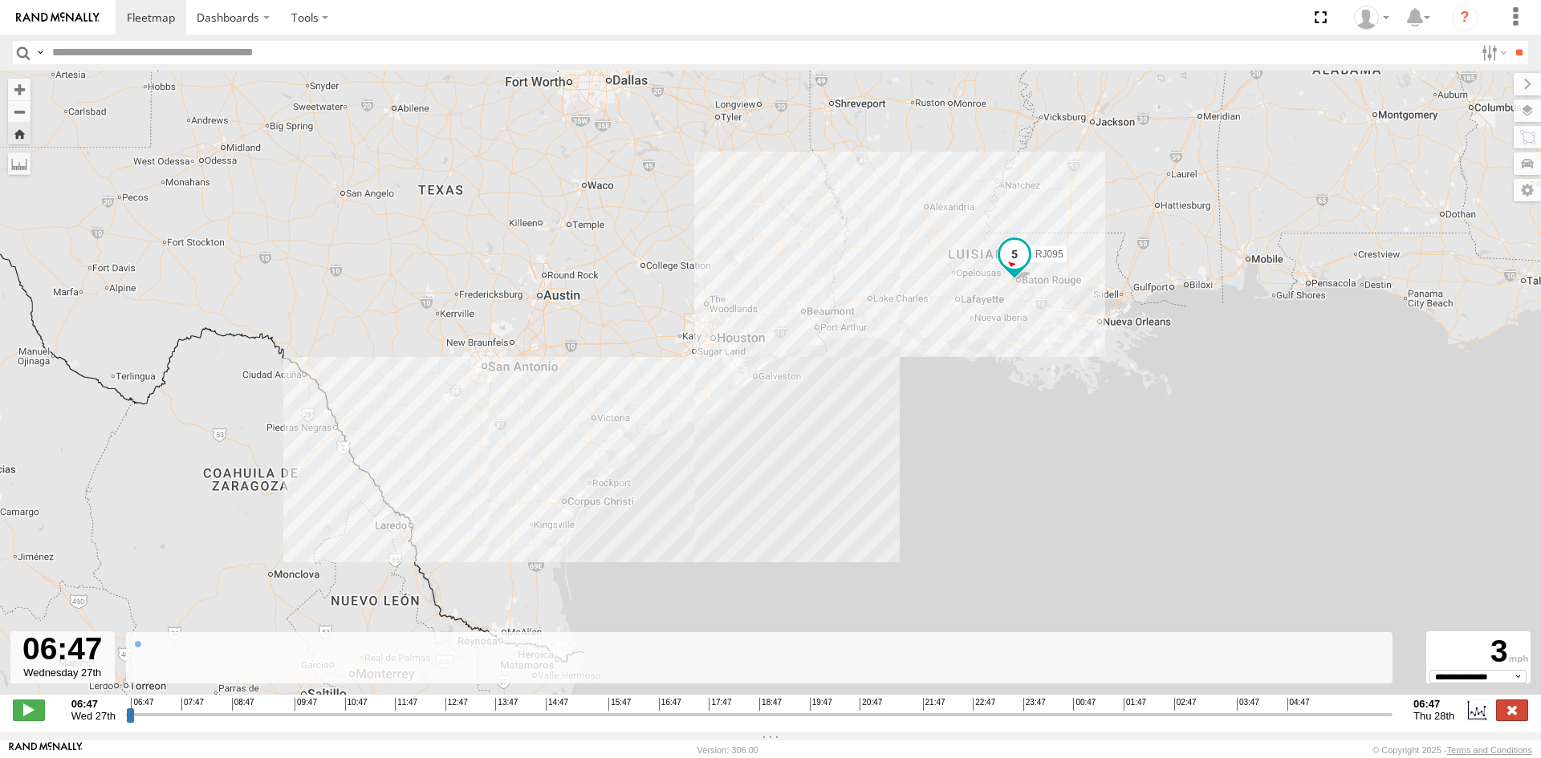
click at [1512, 721] on label at bounding box center [1512, 710] width 32 height 21
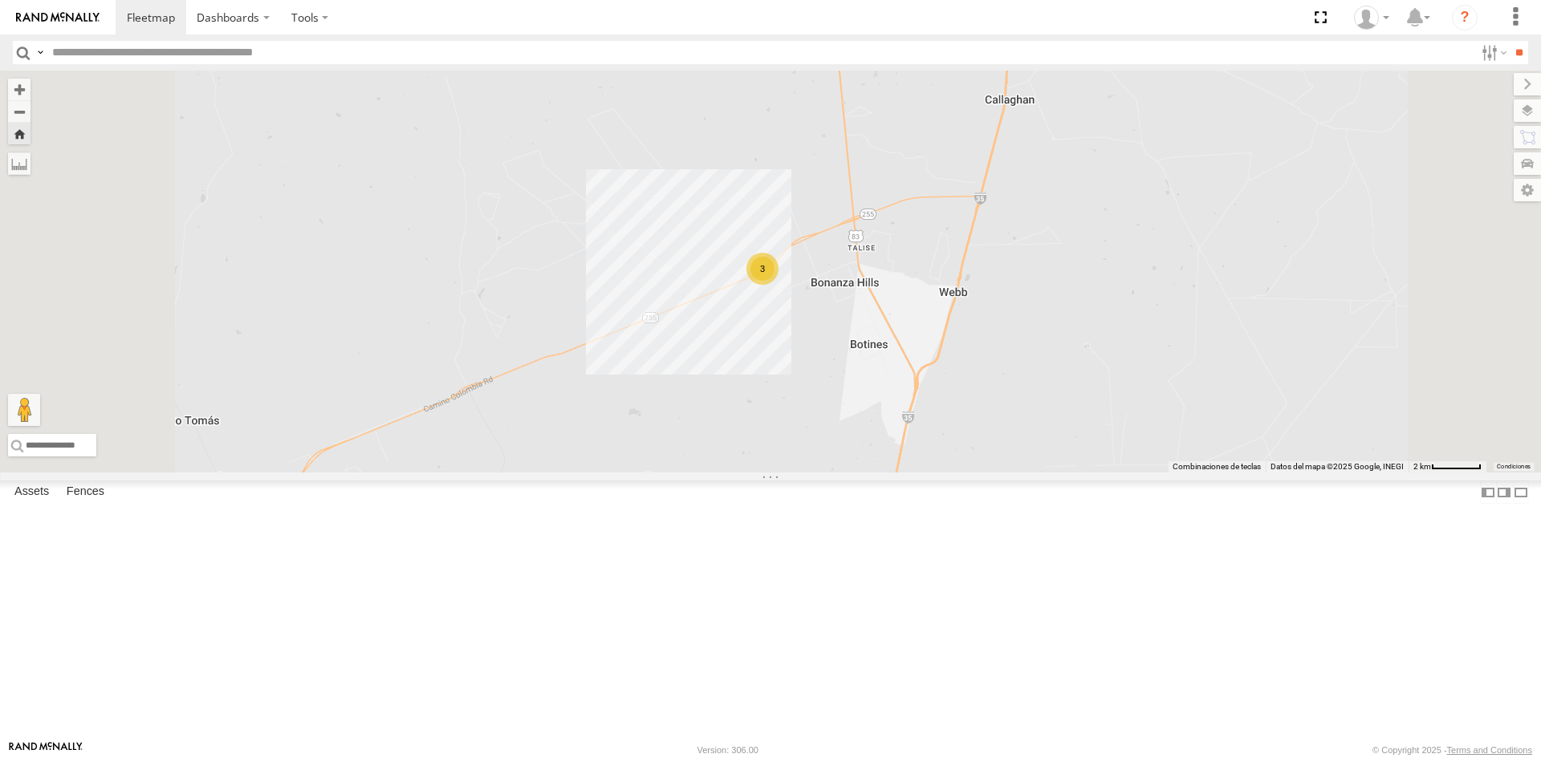
click at [778, 285] on div "3" at bounding box center [762, 269] width 32 height 32
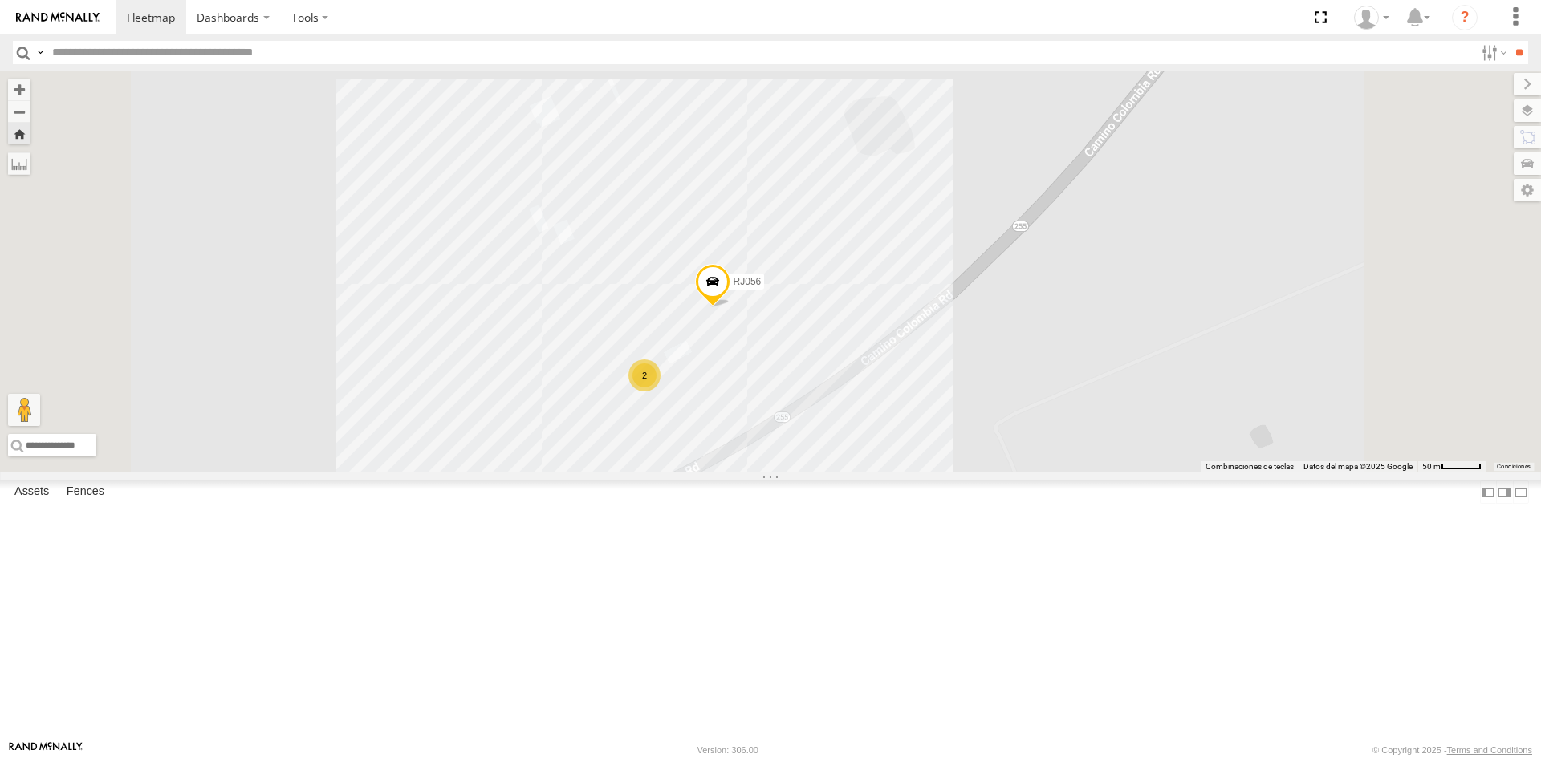
click at [660, 392] on div "2" at bounding box center [644, 375] width 32 height 32
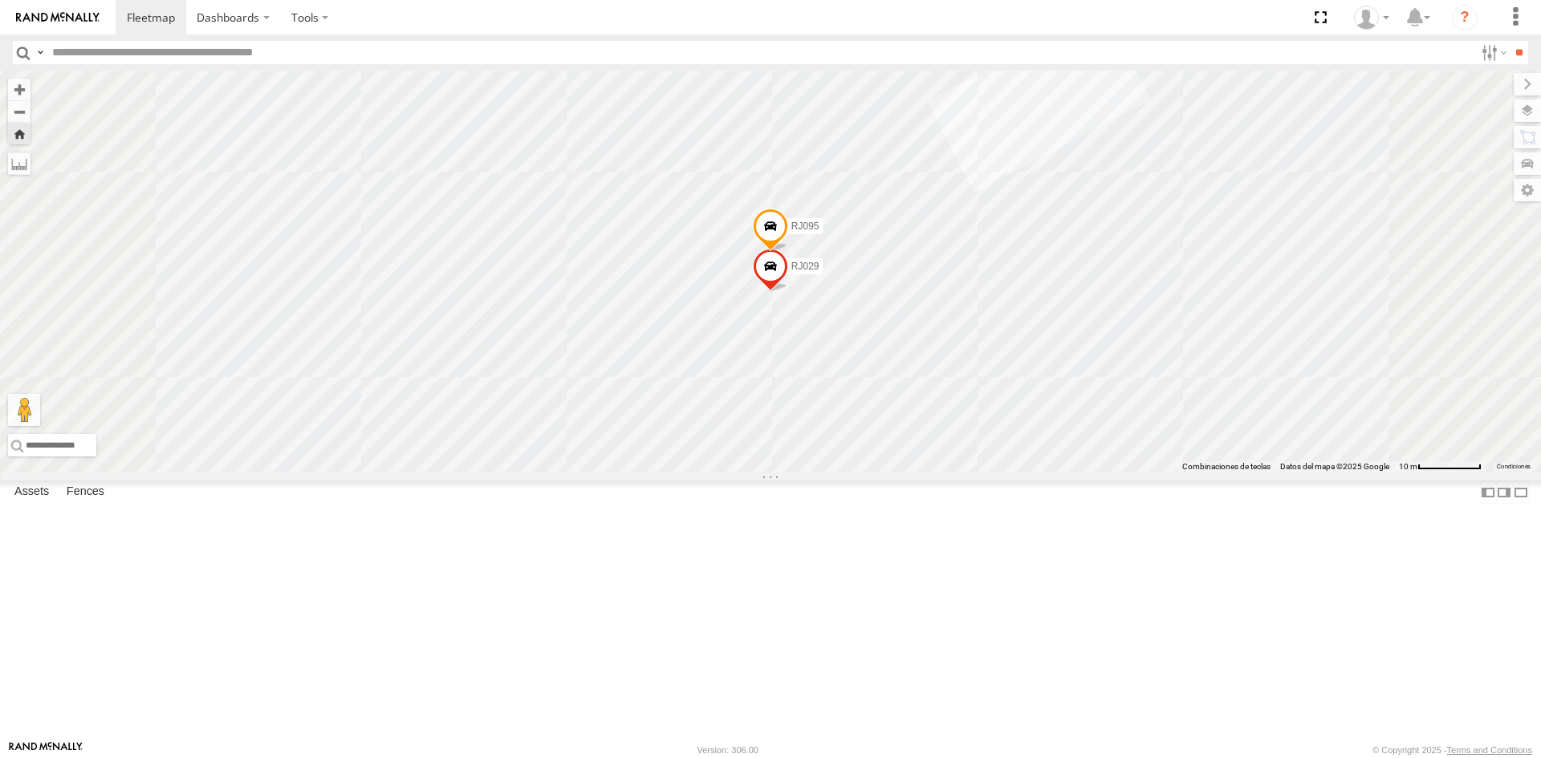
click at [788, 251] on span at bounding box center [770, 229] width 35 height 43
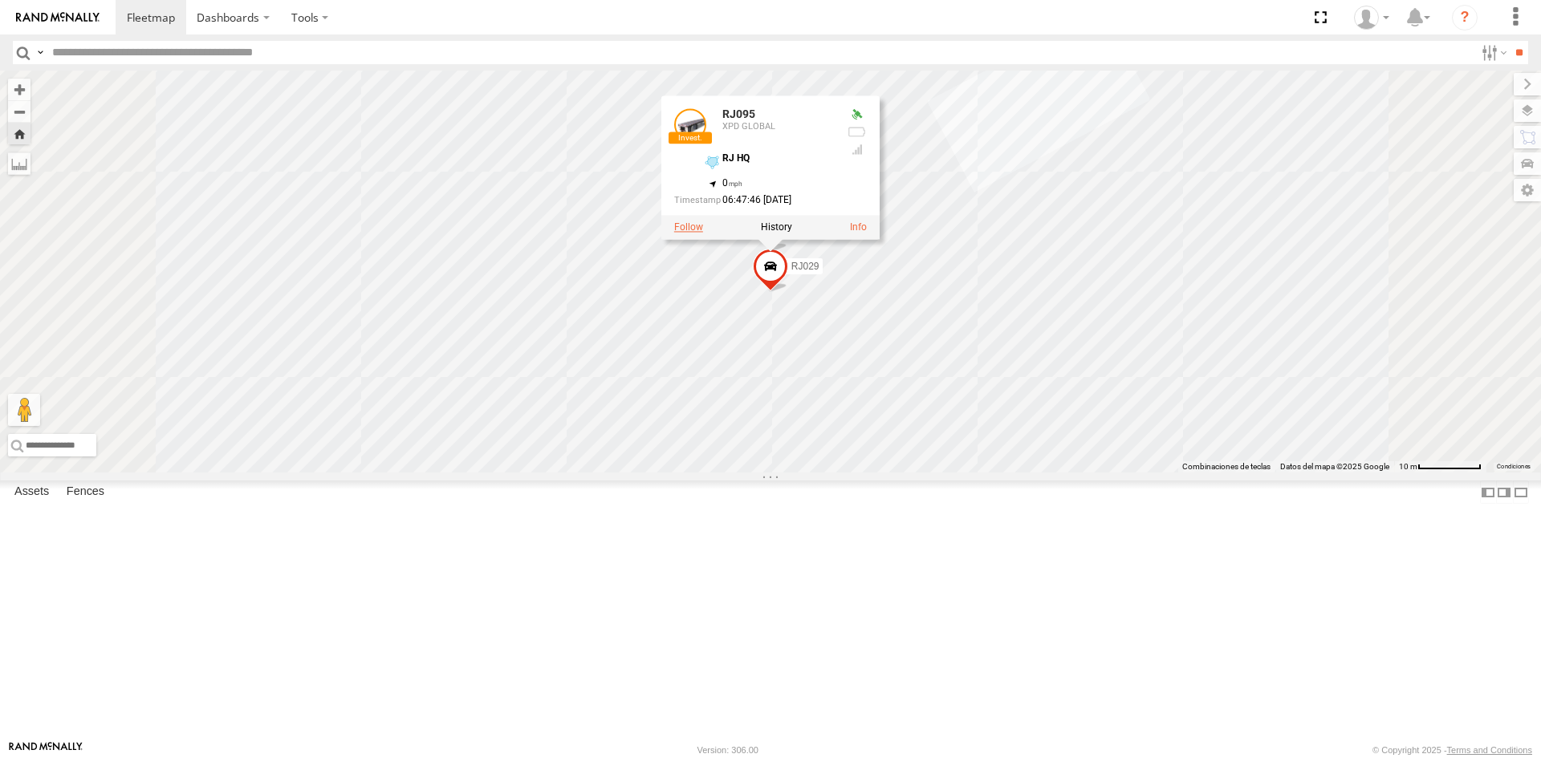
click at [703, 233] on label at bounding box center [688, 226] width 29 height 11
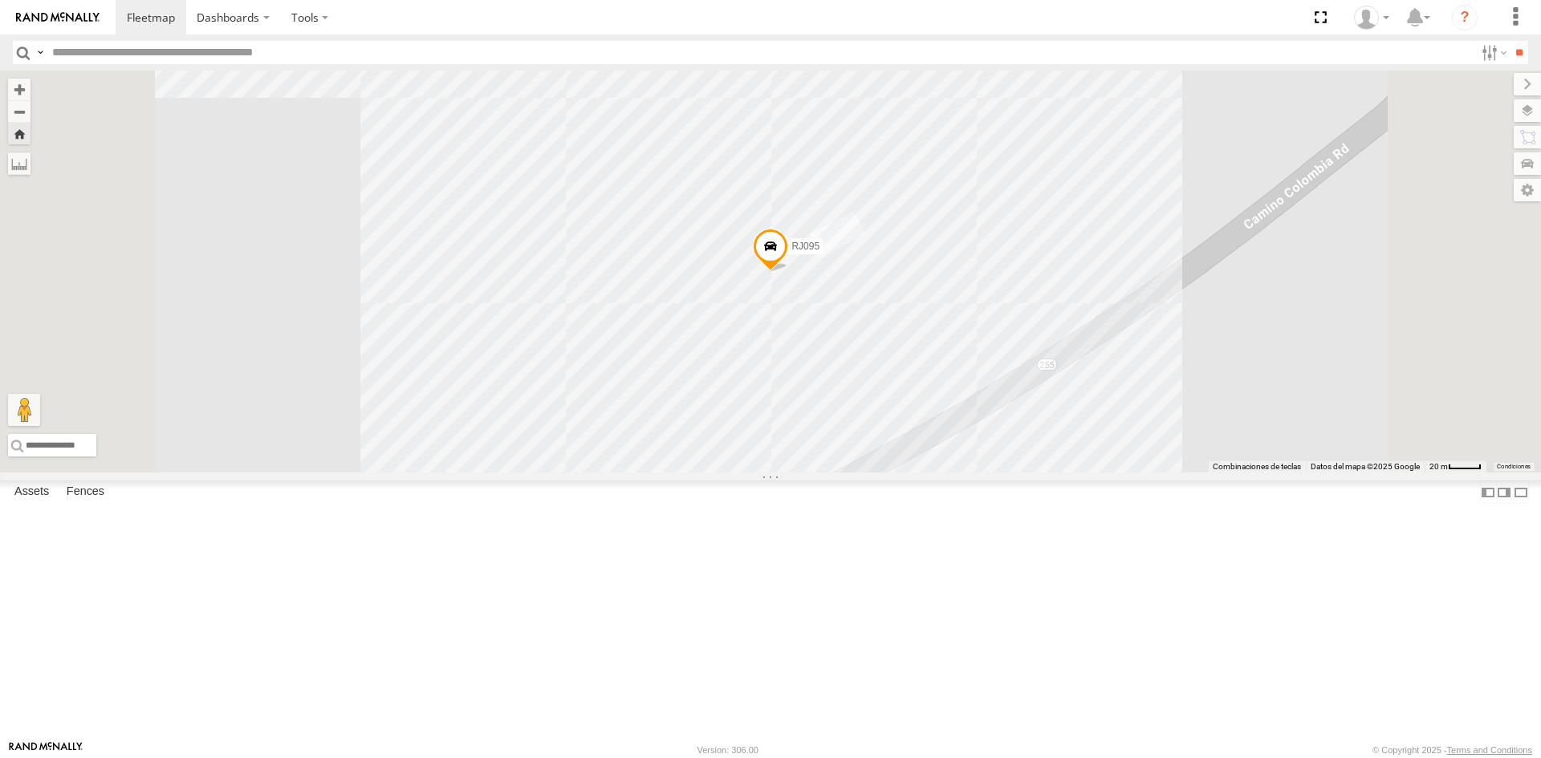
click at [788, 272] on span at bounding box center [770, 250] width 35 height 43
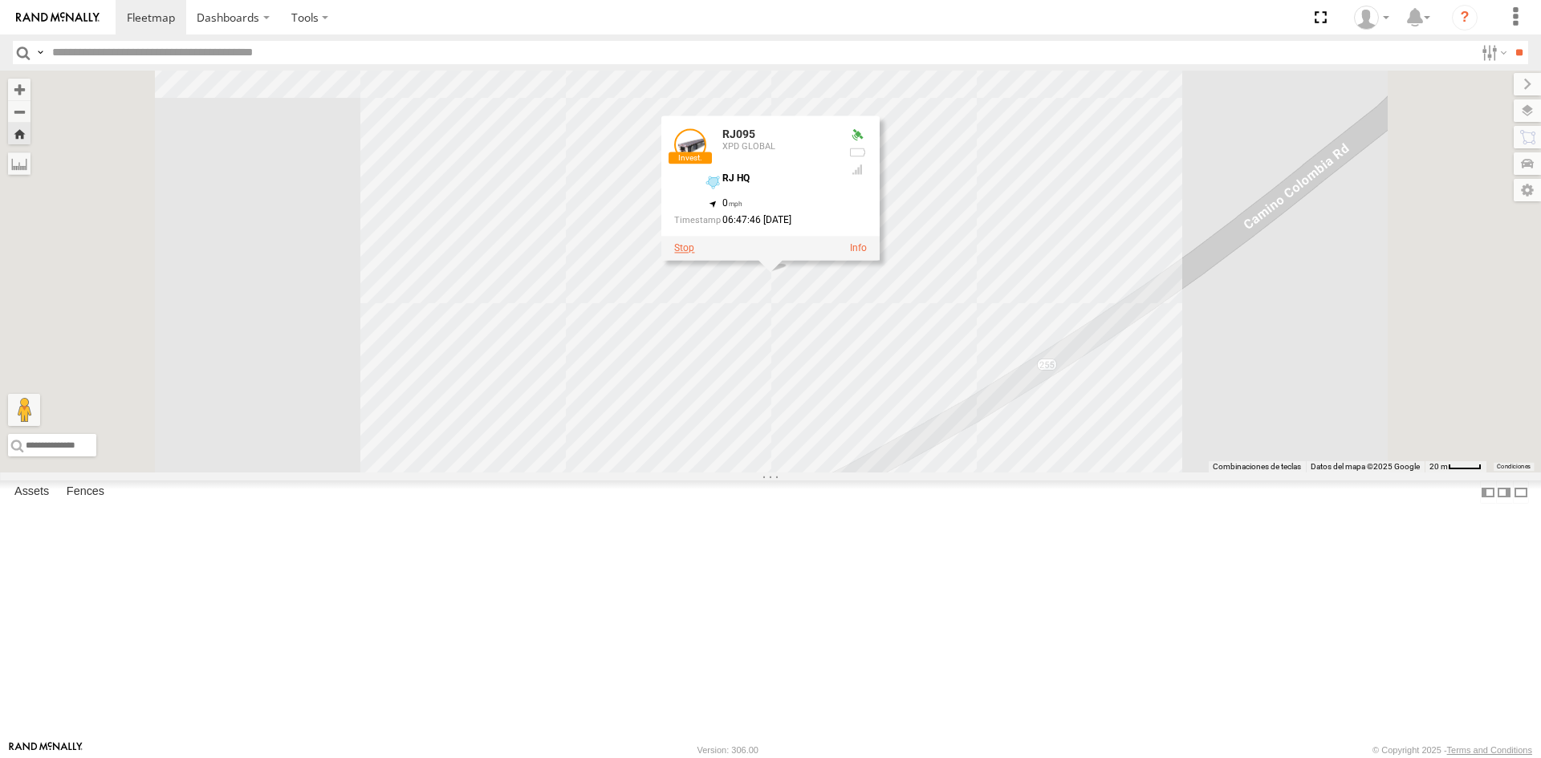
click at [694, 254] on label at bounding box center [684, 247] width 20 height 11
